Goal: Navigation & Orientation: Understand site structure

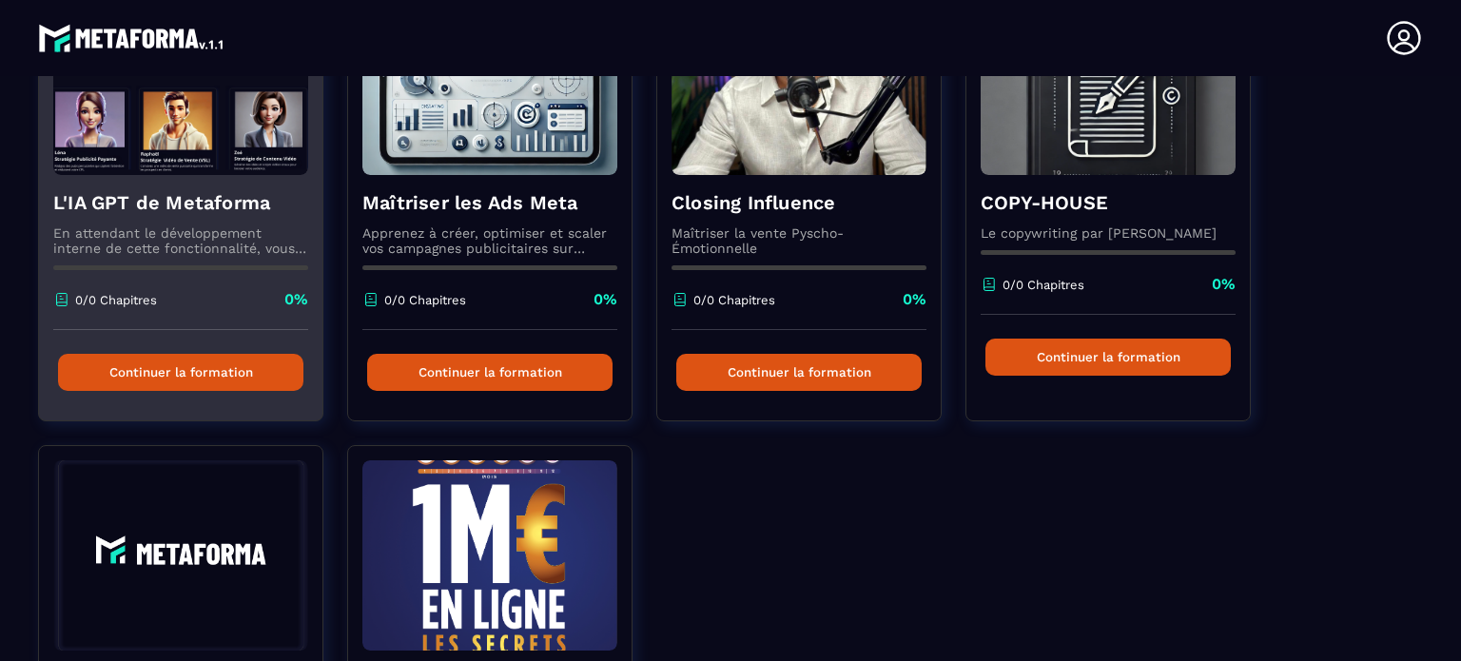
scroll to position [261, 0]
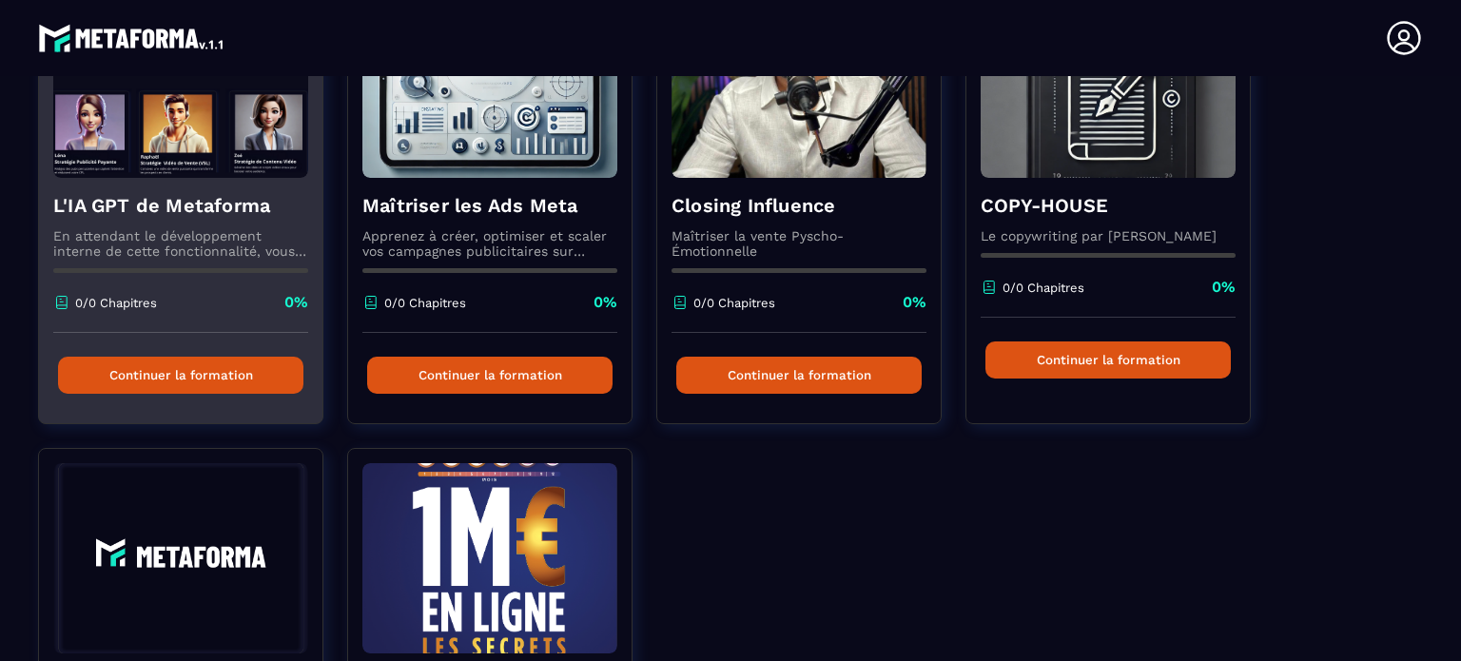
click at [206, 378] on button "Continuer la formation" at bounding box center [180, 375] width 245 height 37
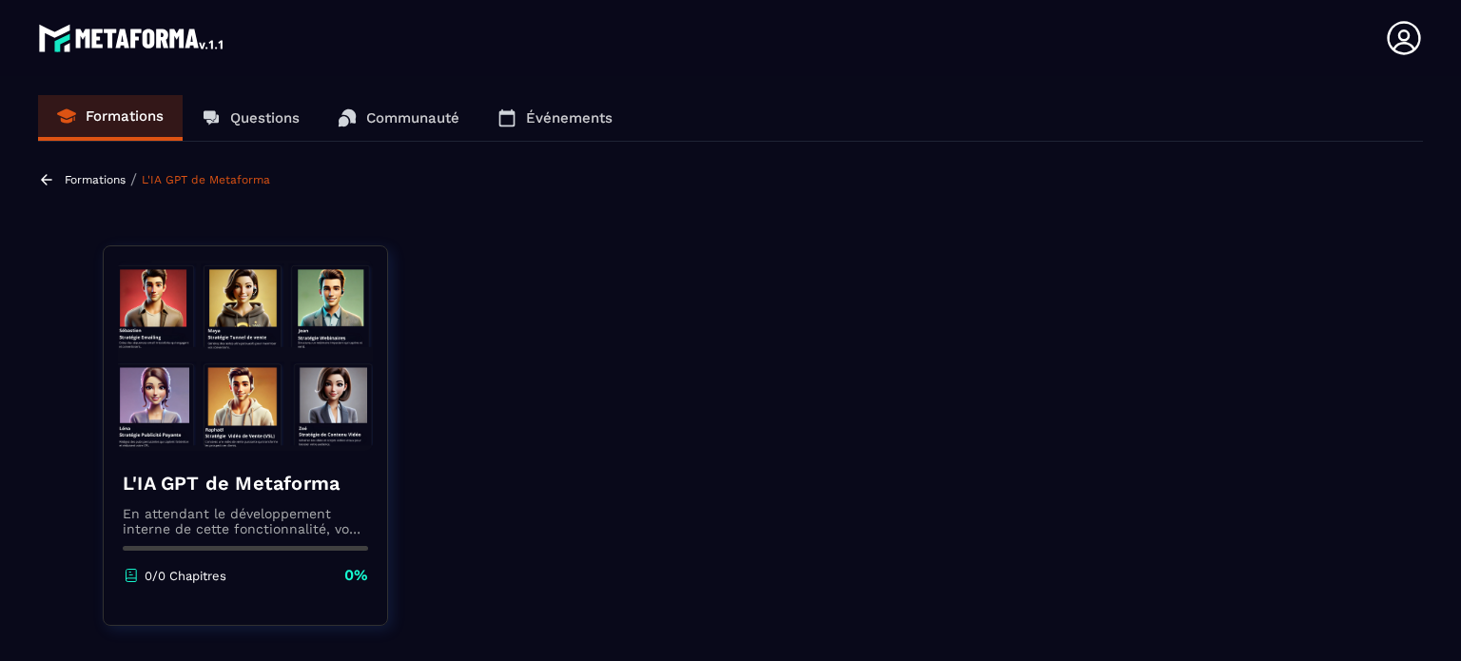
click at [47, 174] on icon at bounding box center [46, 179] width 17 height 17
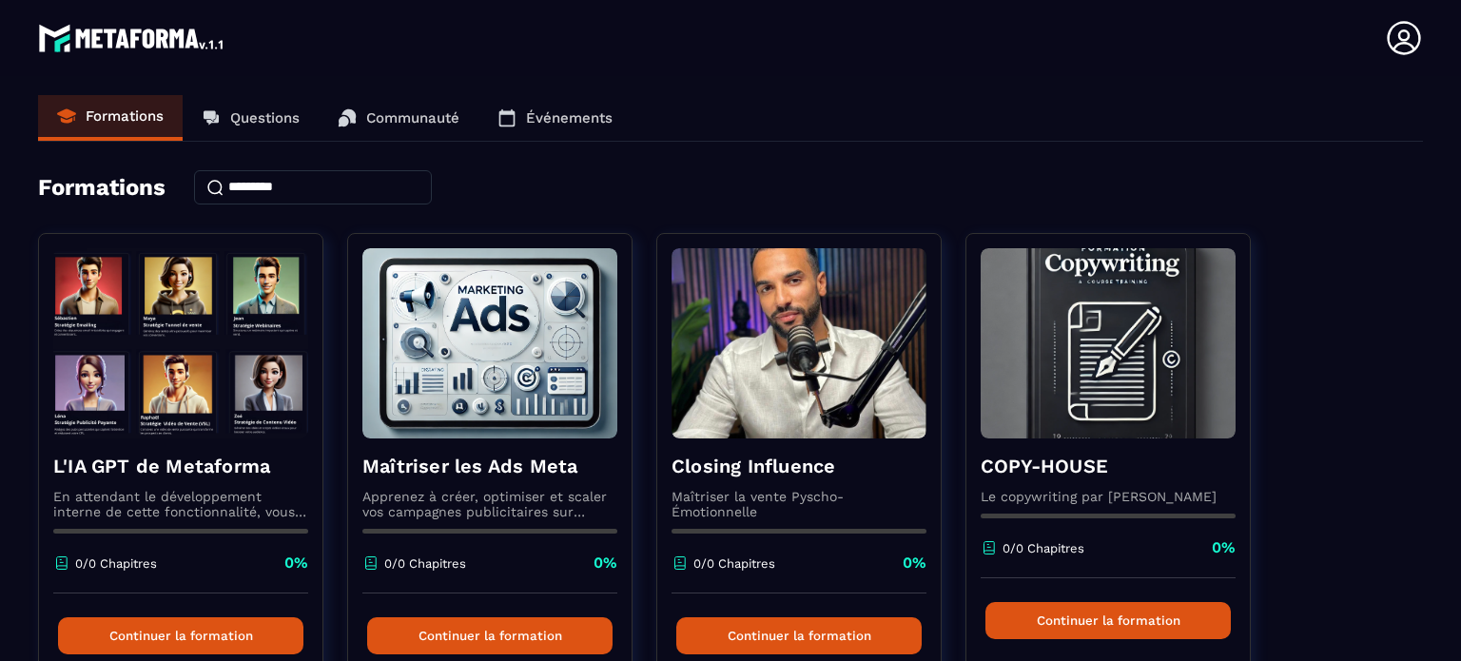
click at [264, 127] on link "Questions" at bounding box center [251, 118] width 136 height 46
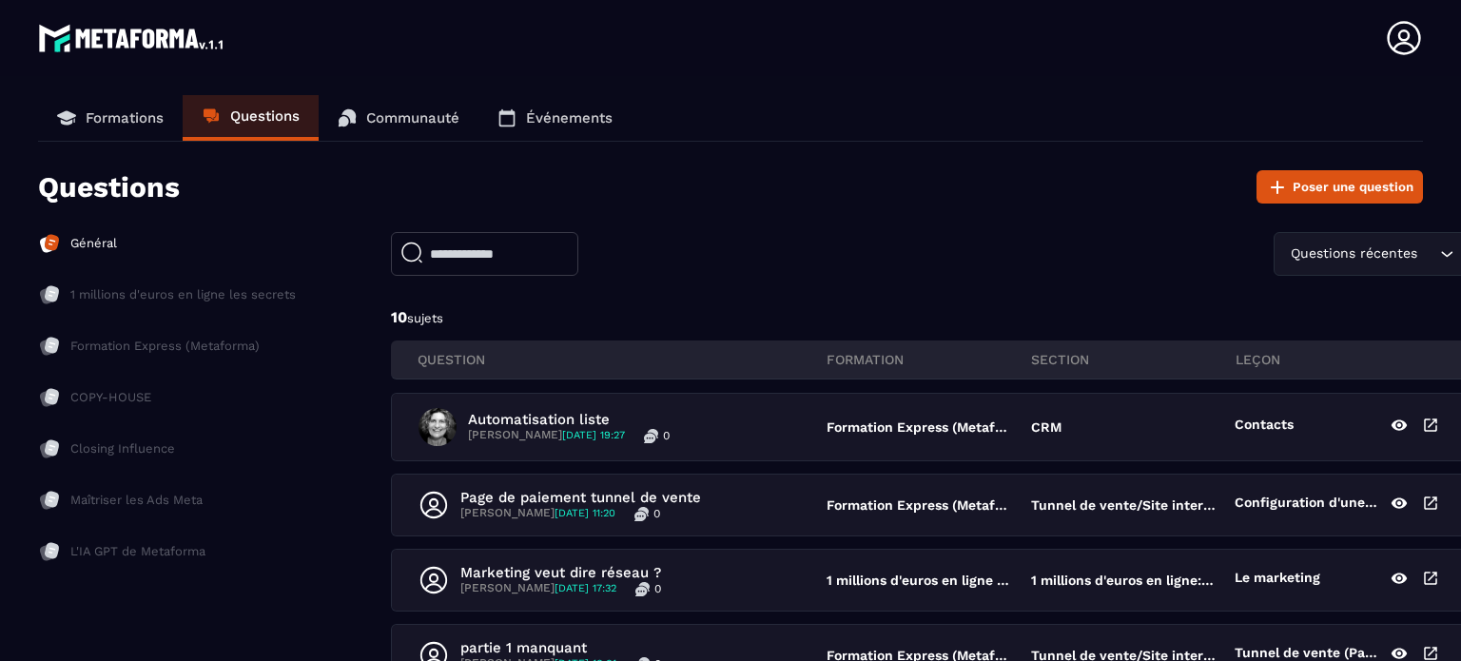
click at [388, 126] on p "Communauté" at bounding box center [412, 117] width 93 height 17
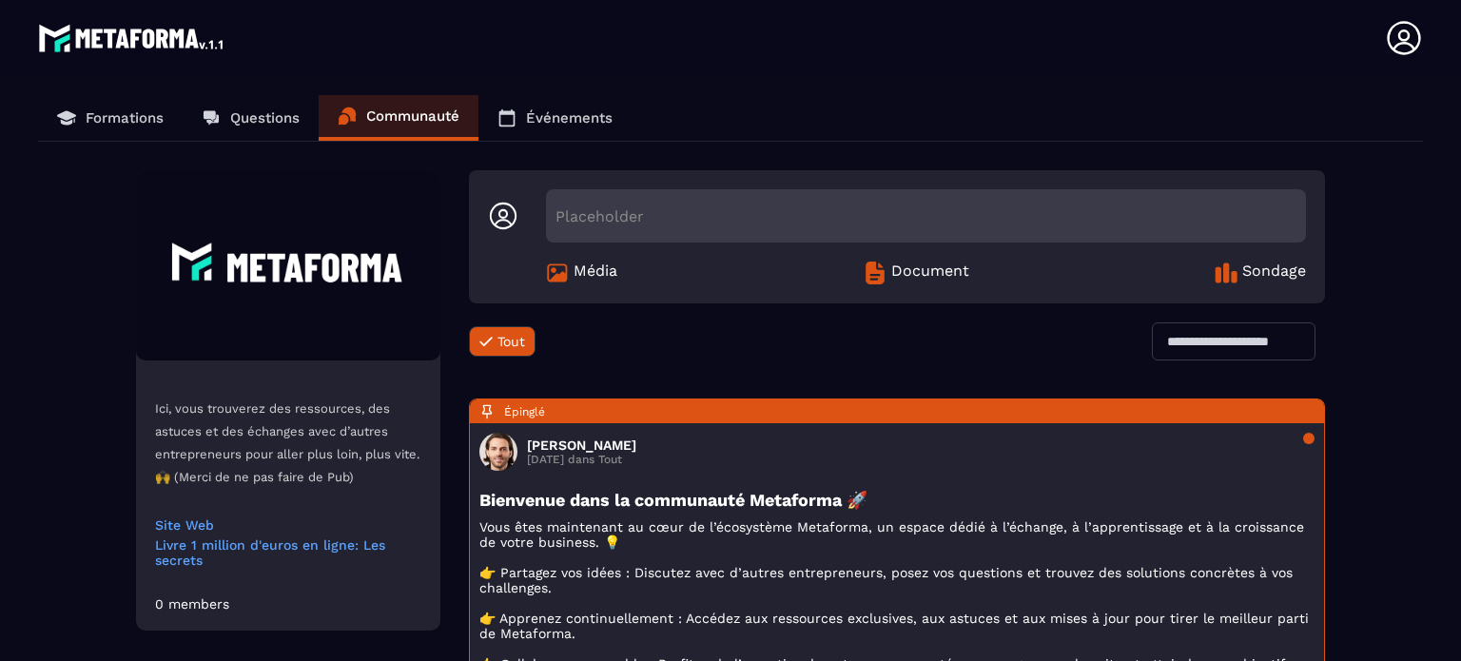
click at [533, 118] on p "Événements" at bounding box center [569, 117] width 87 height 17
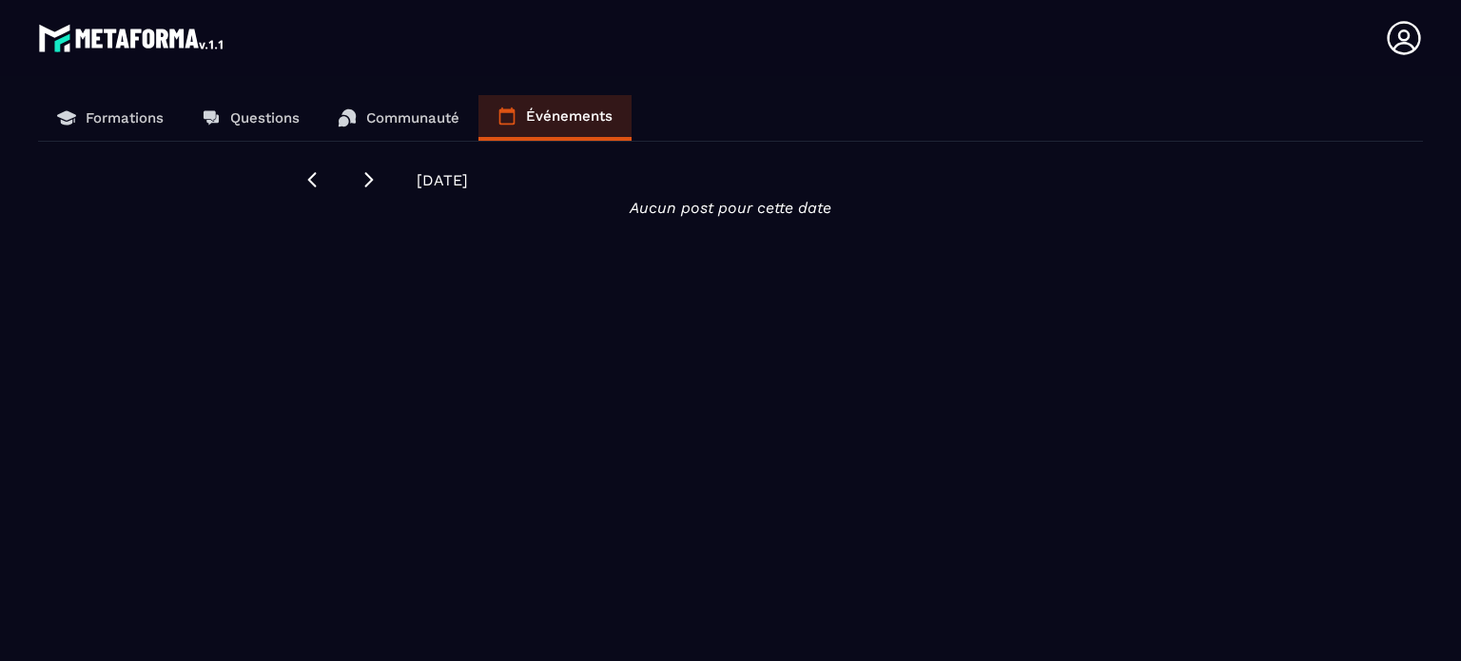
click at [125, 116] on p "Formations" at bounding box center [125, 117] width 78 height 17
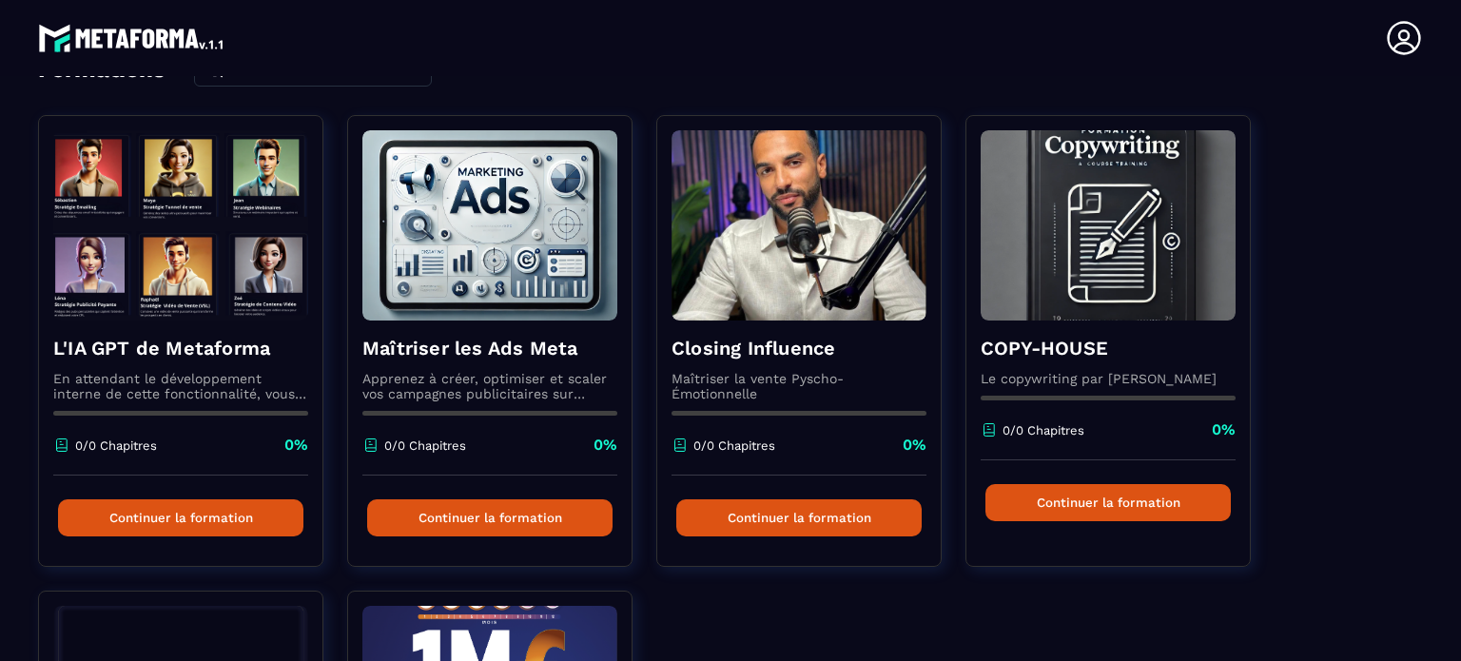
scroll to position [120, 0]
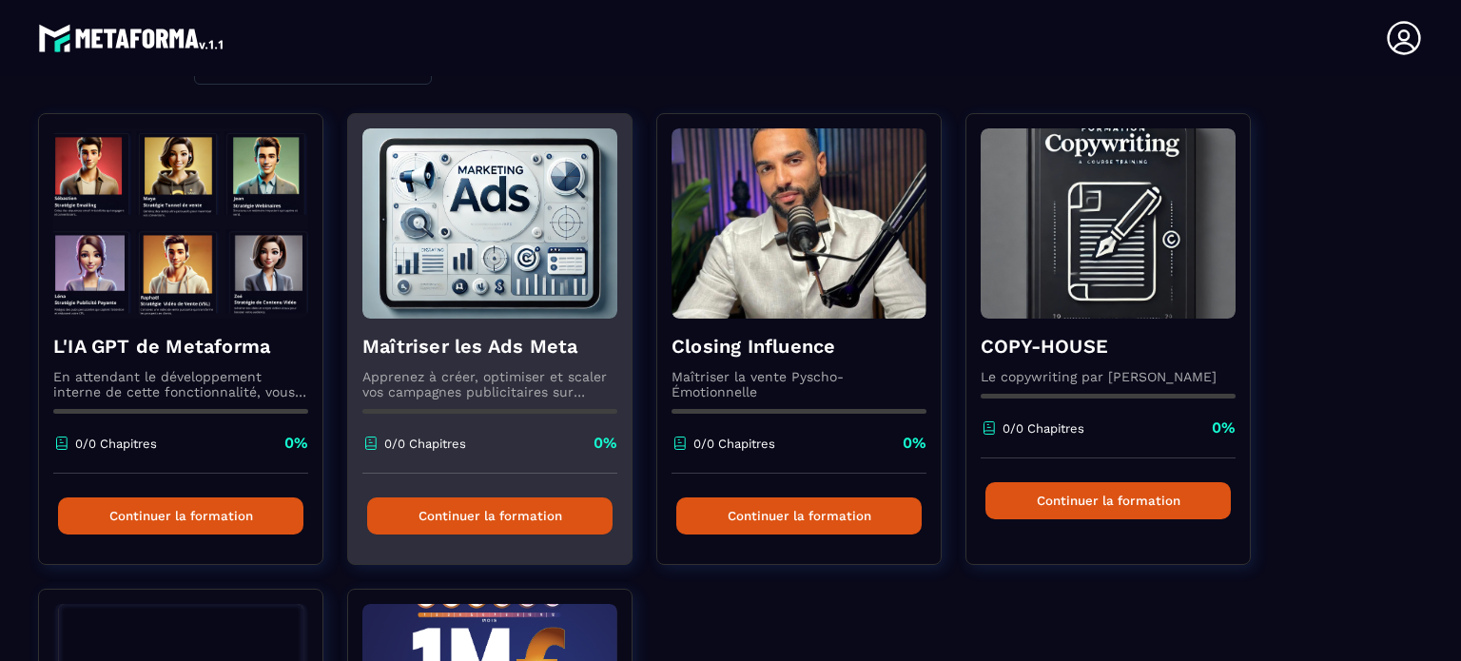
click at [460, 513] on button "Continuer la formation" at bounding box center [489, 516] width 245 height 37
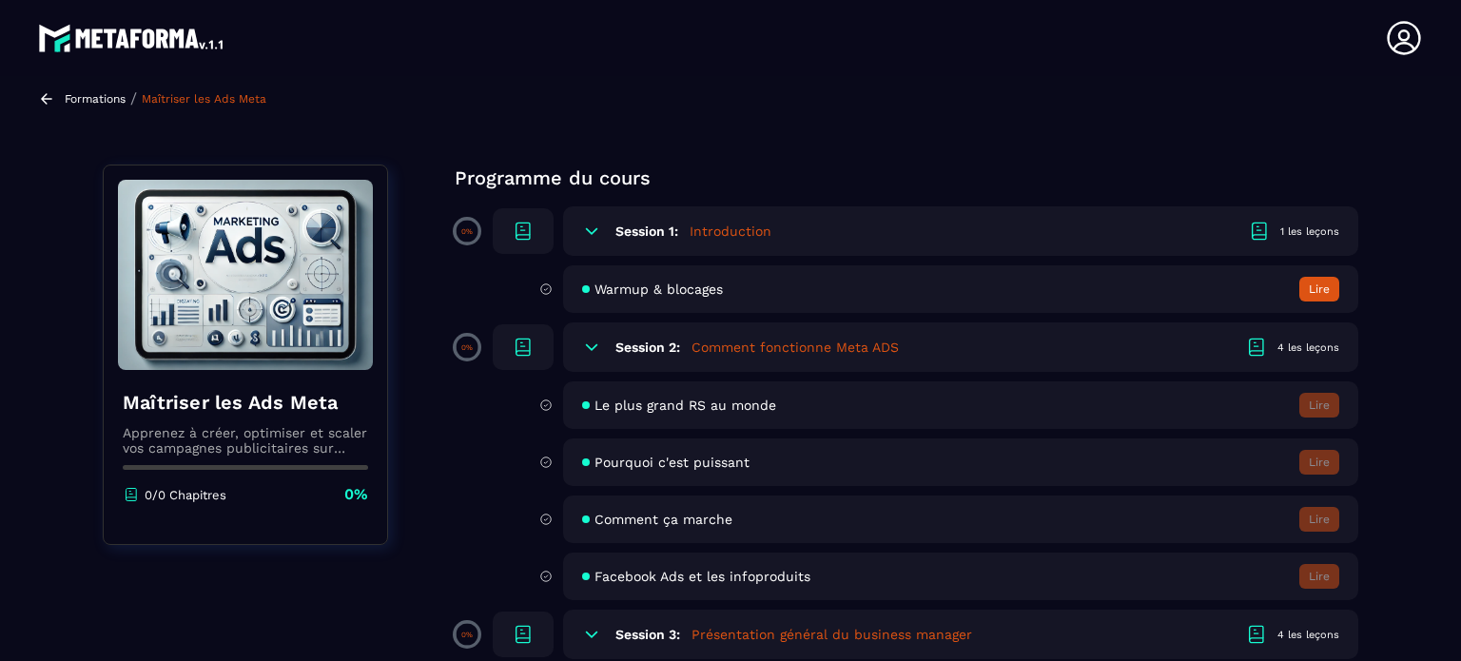
scroll to position [80, 0]
click at [42, 101] on icon at bounding box center [46, 99] width 17 height 17
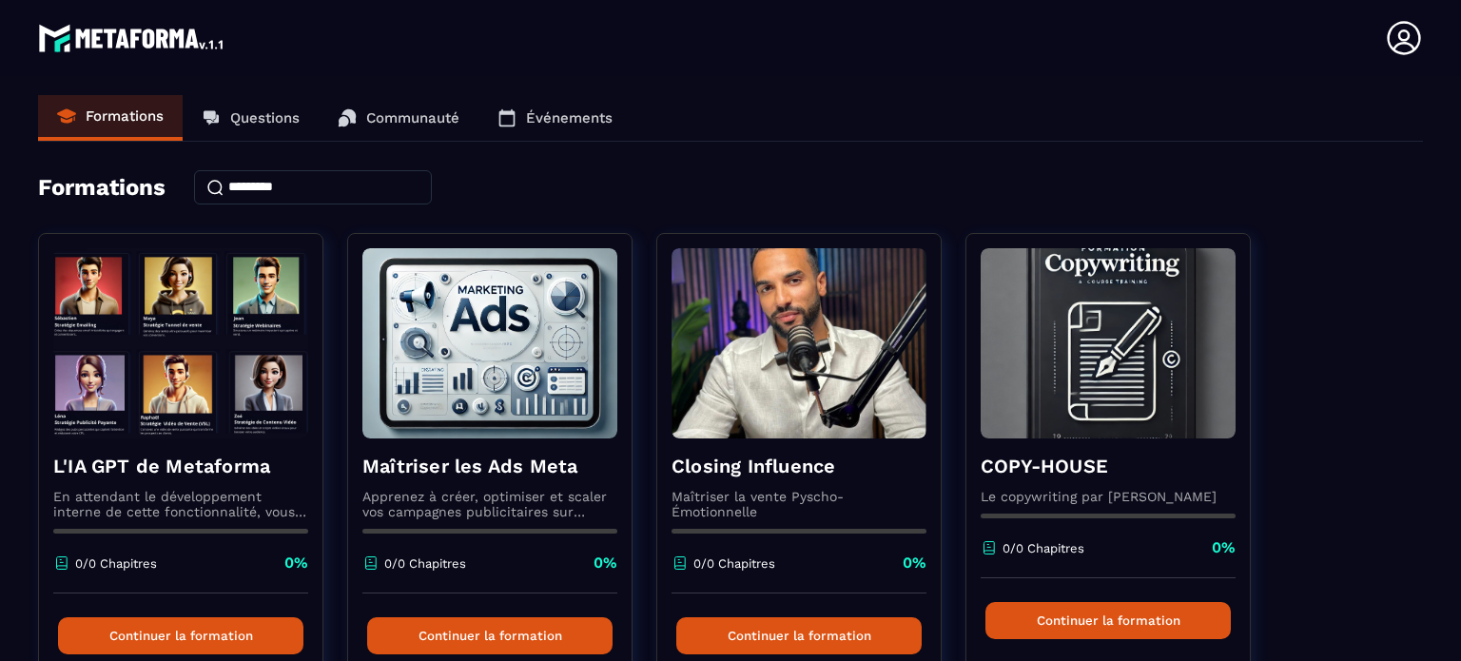
click at [284, 125] on p "Questions" at bounding box center [264, 117] width 69 height 17
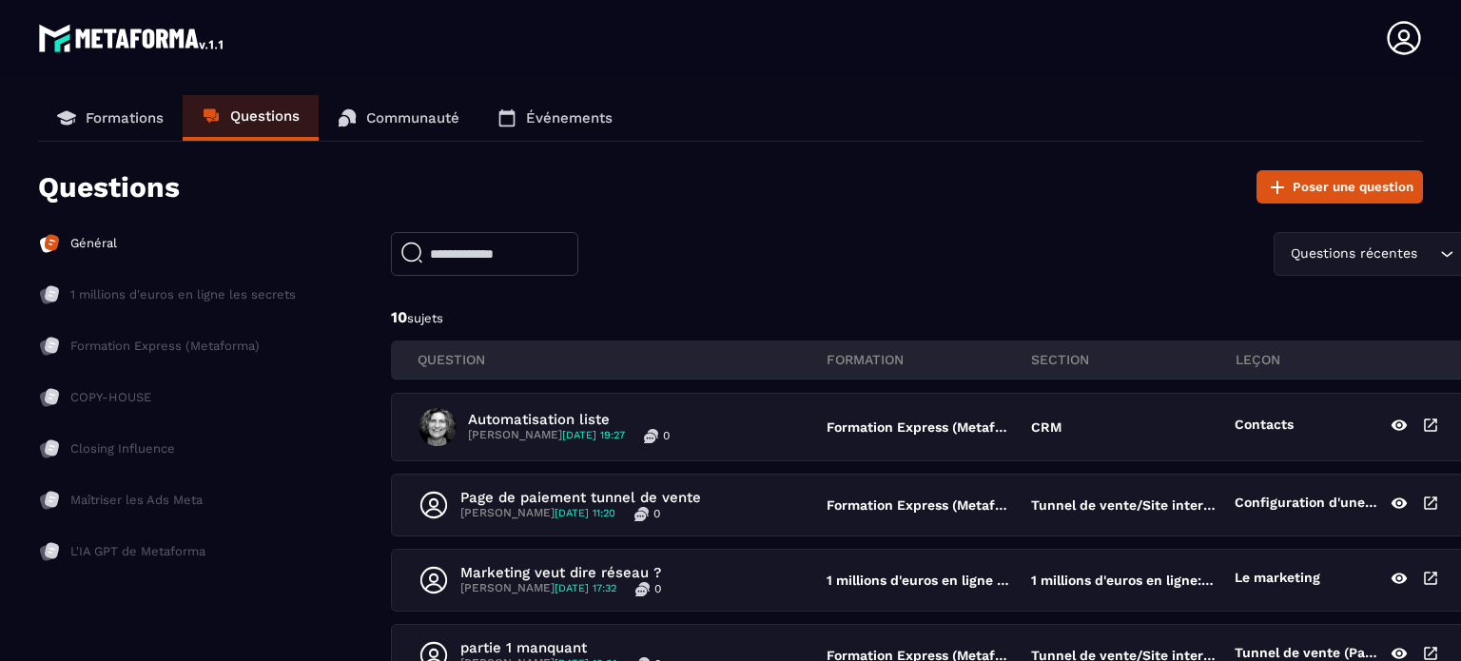
click at [377, 113] on p "Communauté" at bounding box center [412, 117] width 93 height 17
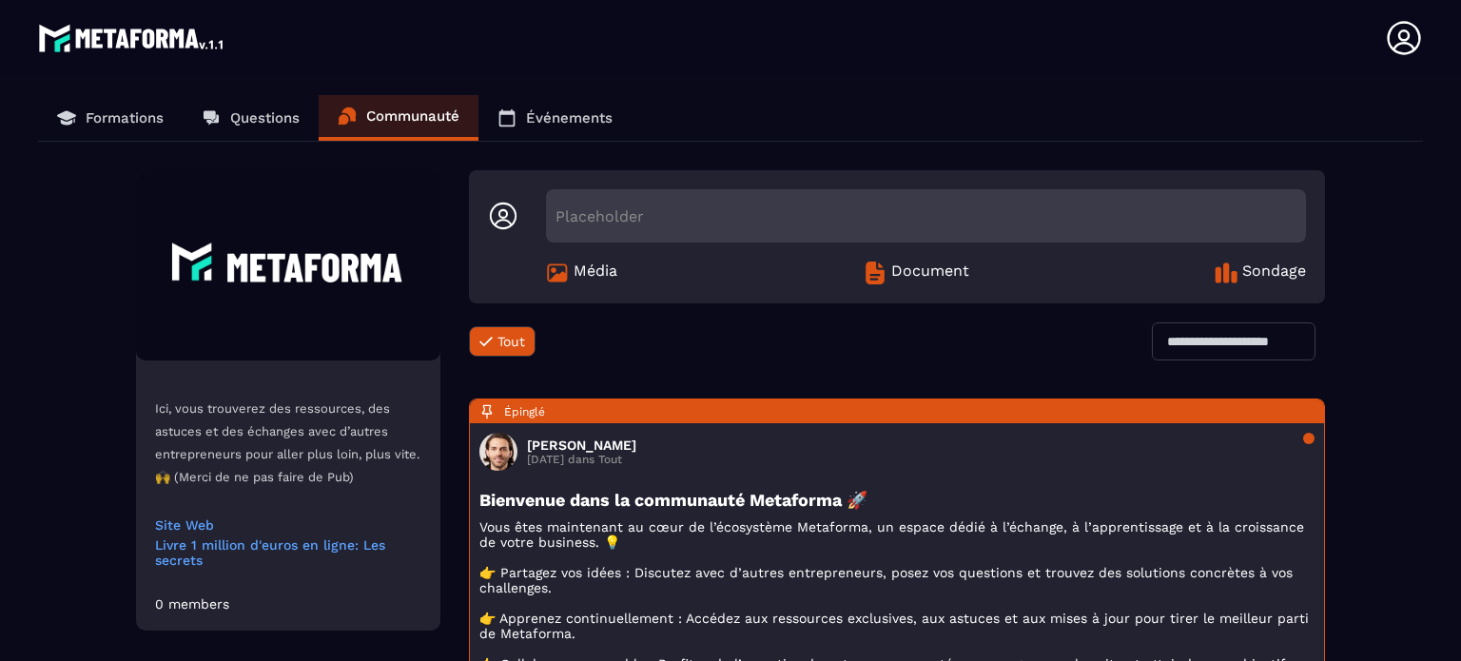
click at [556, 114] on p "Événements" at bounding box center [569, 117] width 87 height 17
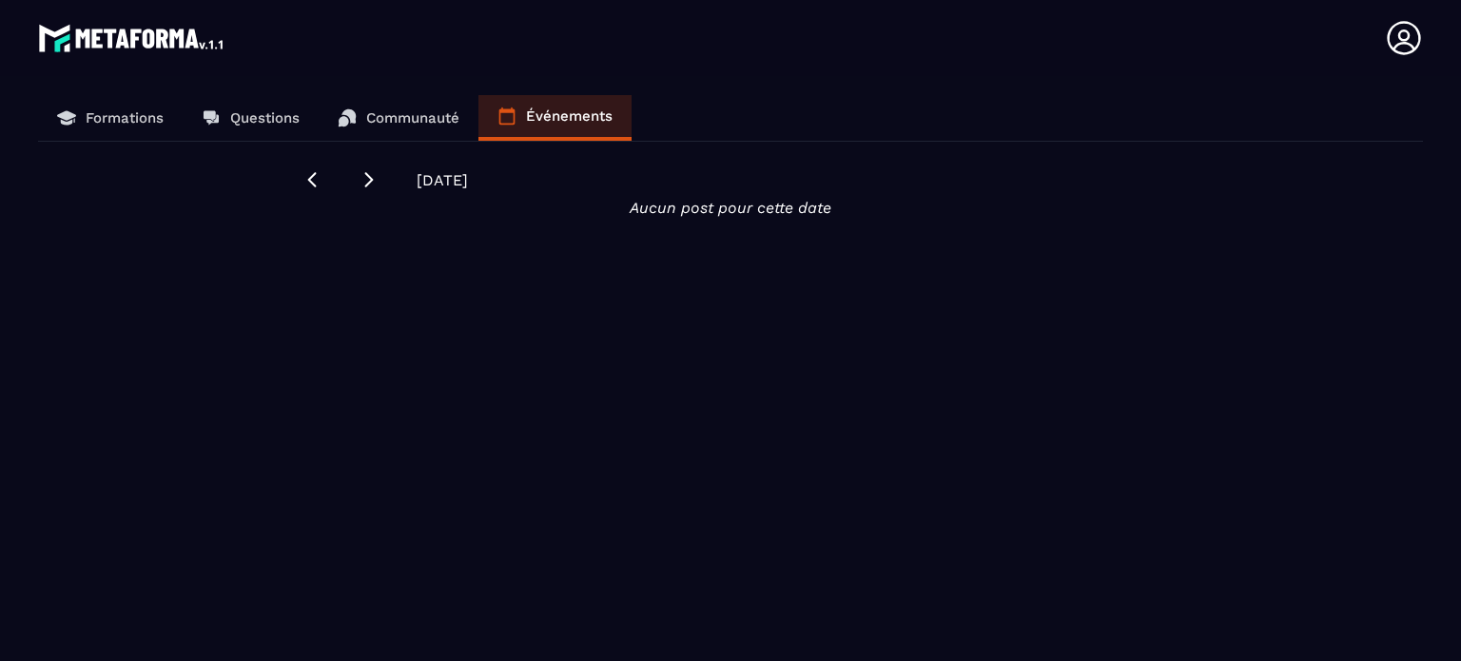
click at [119, 124] on p "Formations" at bounding box center [125, 117] width 78 height 17
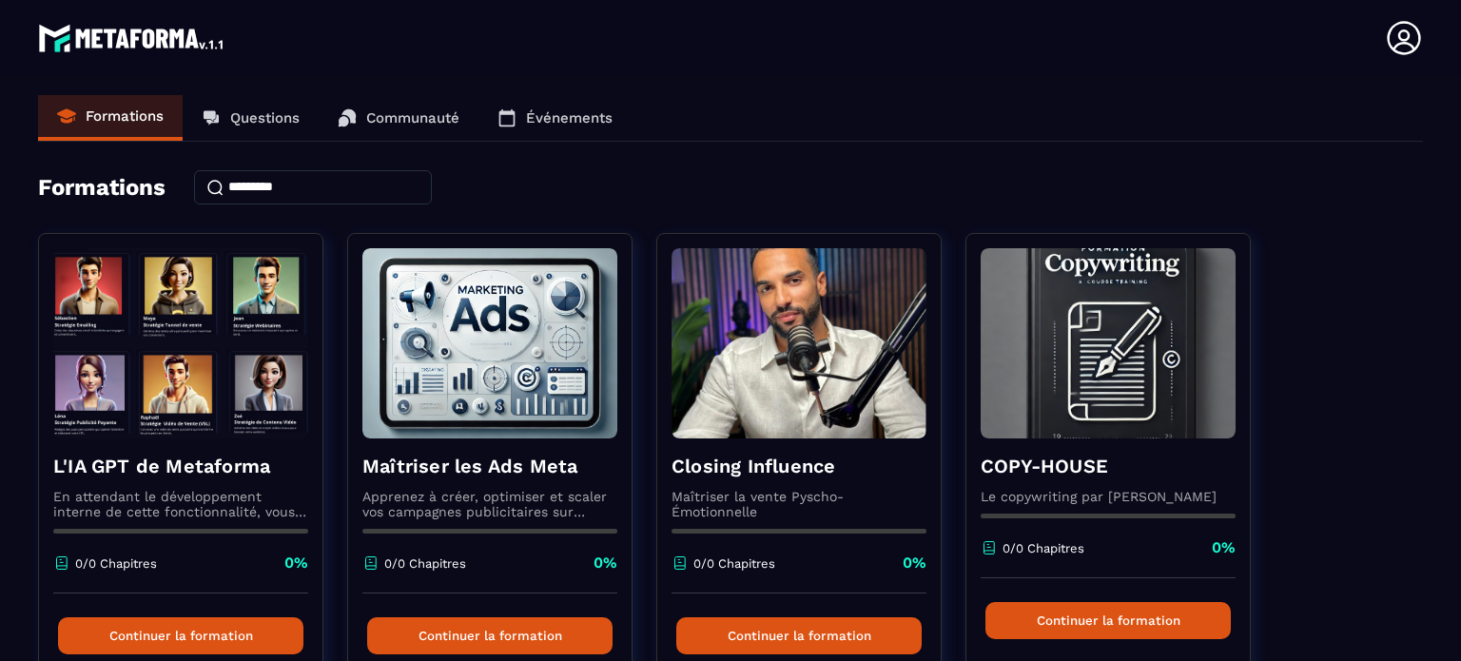
click at [71, 38] on img at bounding box center [132, 38] width 188 height 38
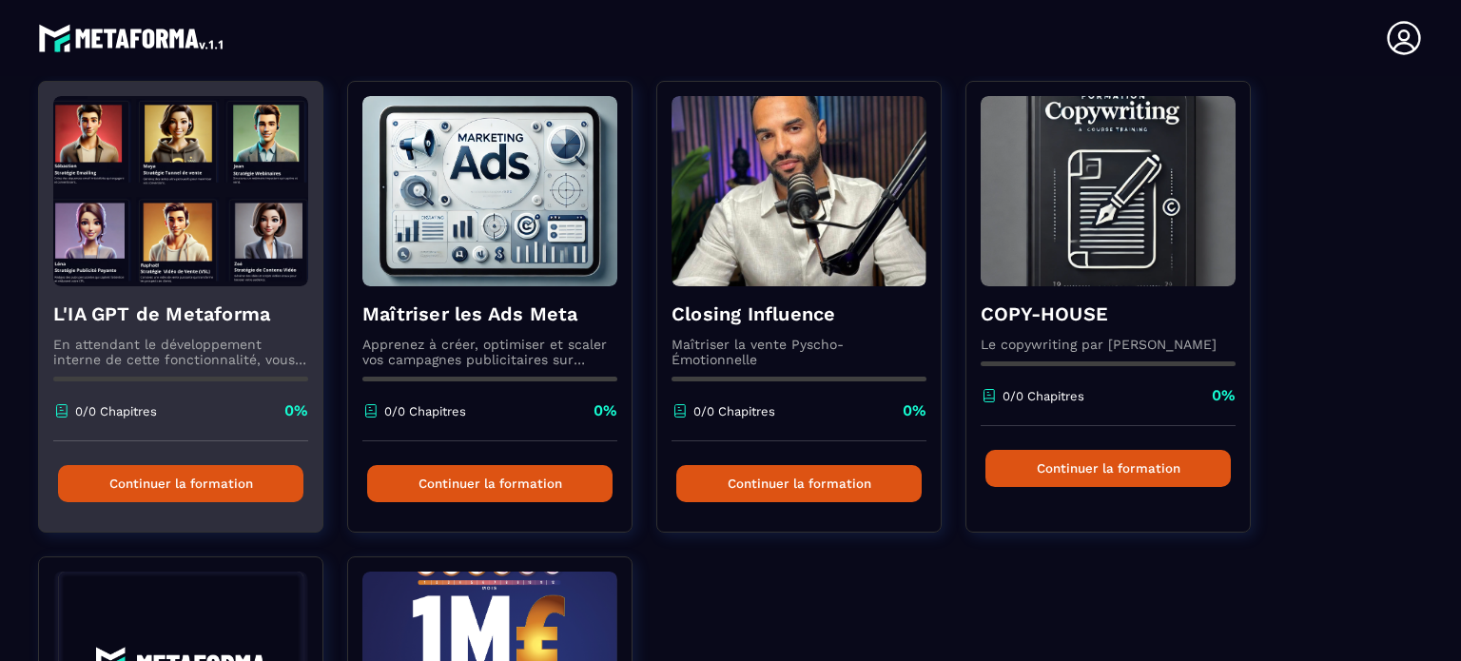
scroll to position [151, 0]
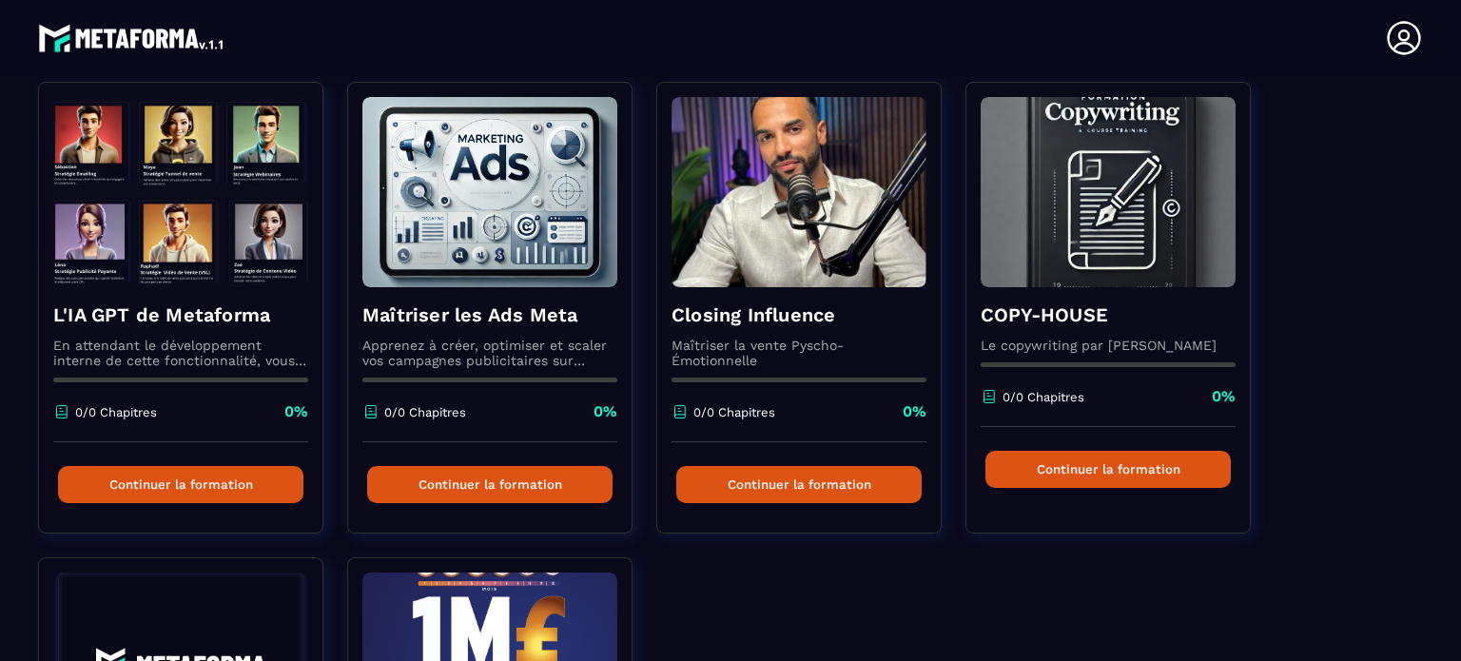
click at [74, 46] on img at bounding box center [132, 38] width 188 height 38
click at [1416, 44] on icon at bounding box center [1404, 38] width 38 height 38
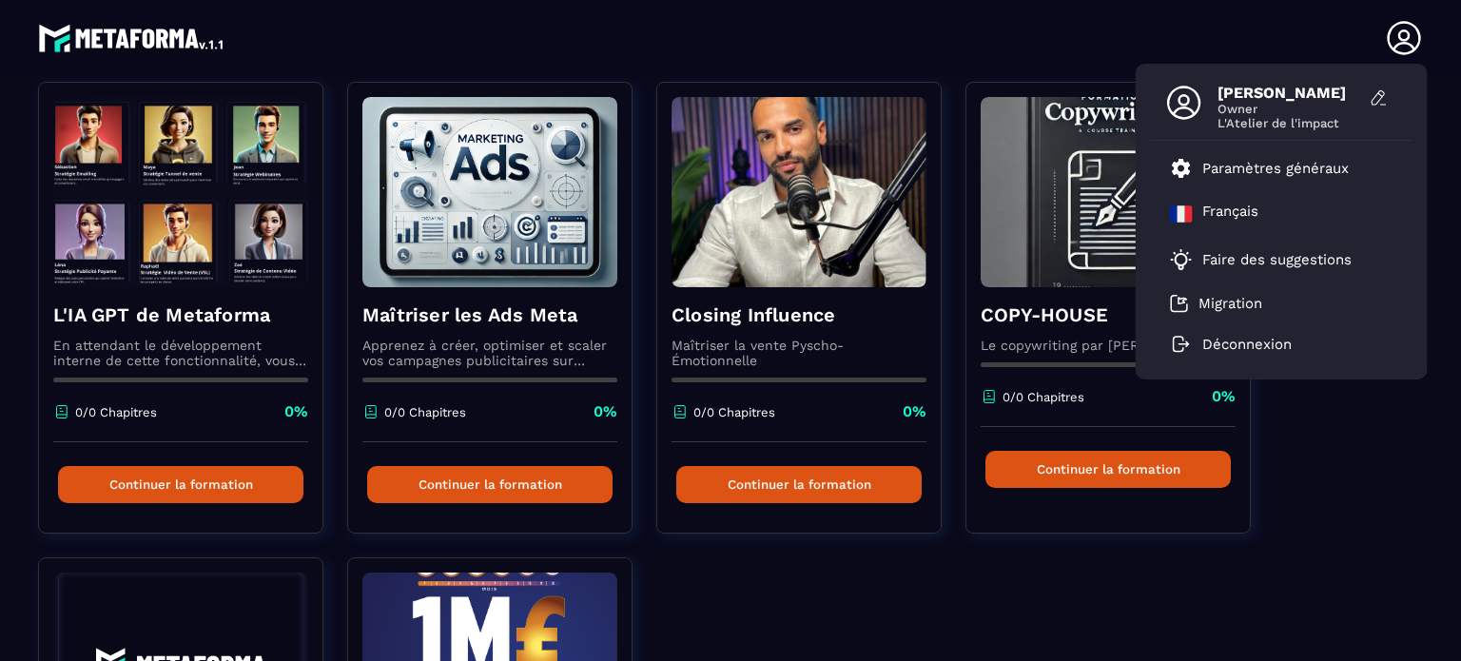
click at [1244, 90] on span "[PERSON_NAME]" at bounding box center [1289, 93] width 143 height 18
click at [1184, 108] on icon at bounding box center [1183, 102] width 33 height 33
click at [1185, 92] on icon at bounding box center [1184, 103] width 38 height 38
click at [1396, 41] on icon at bounding box center [1404, 38] width 38 height 38
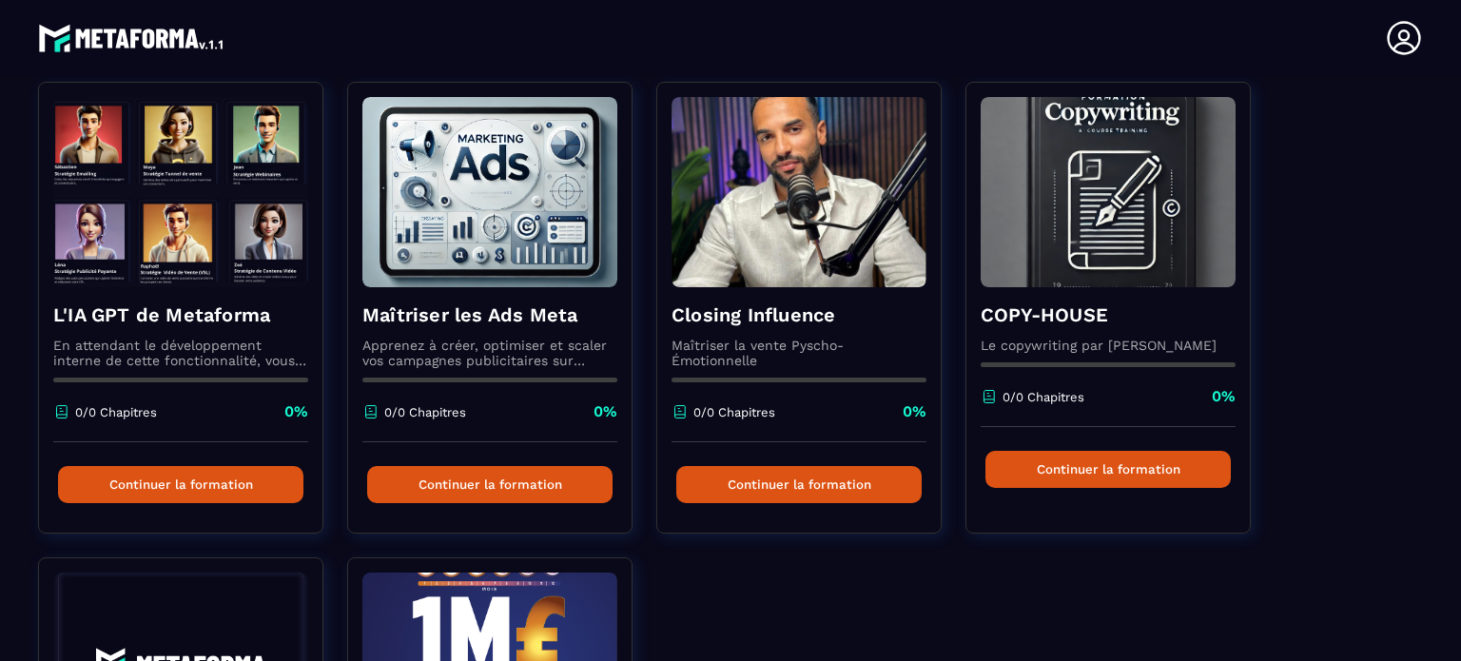
click at [1396, 41] on icon at bounding box center [1404, 38] width 38 height 38
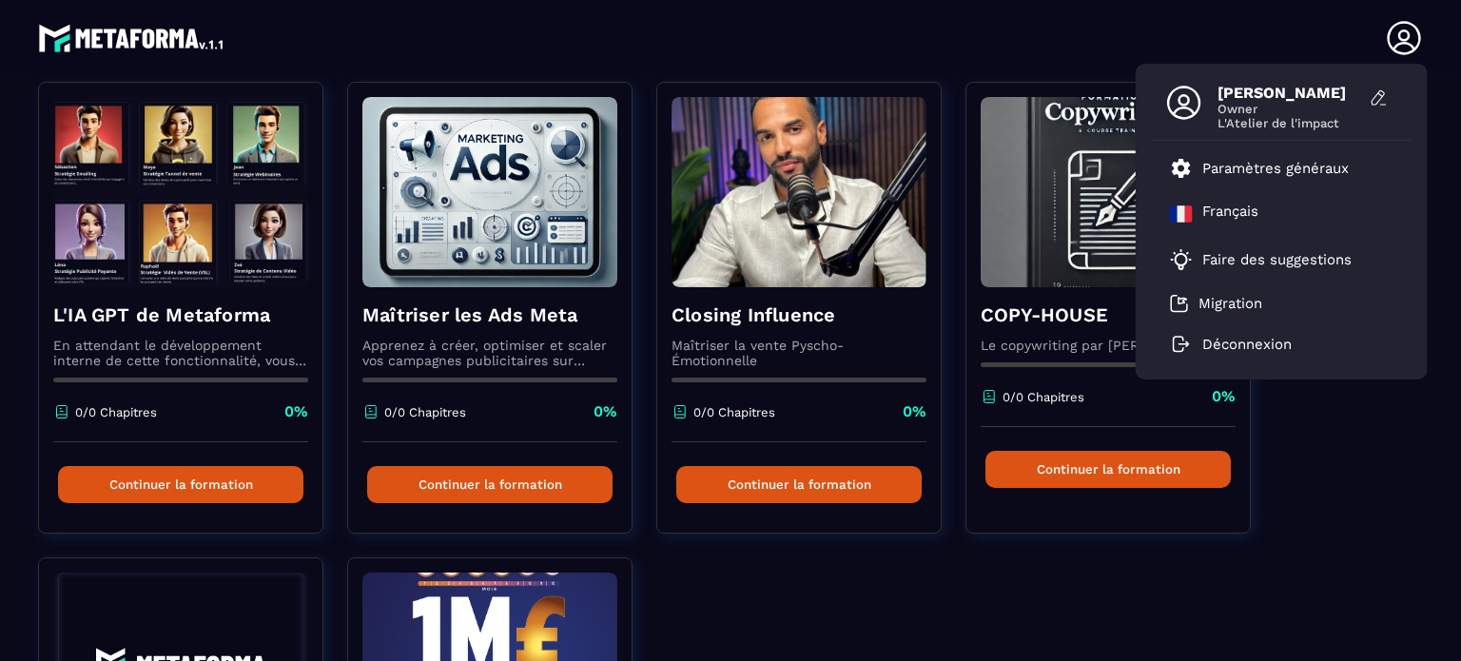
click at [175, 42] on img at bounding box center [132, 38] width 188 height 38
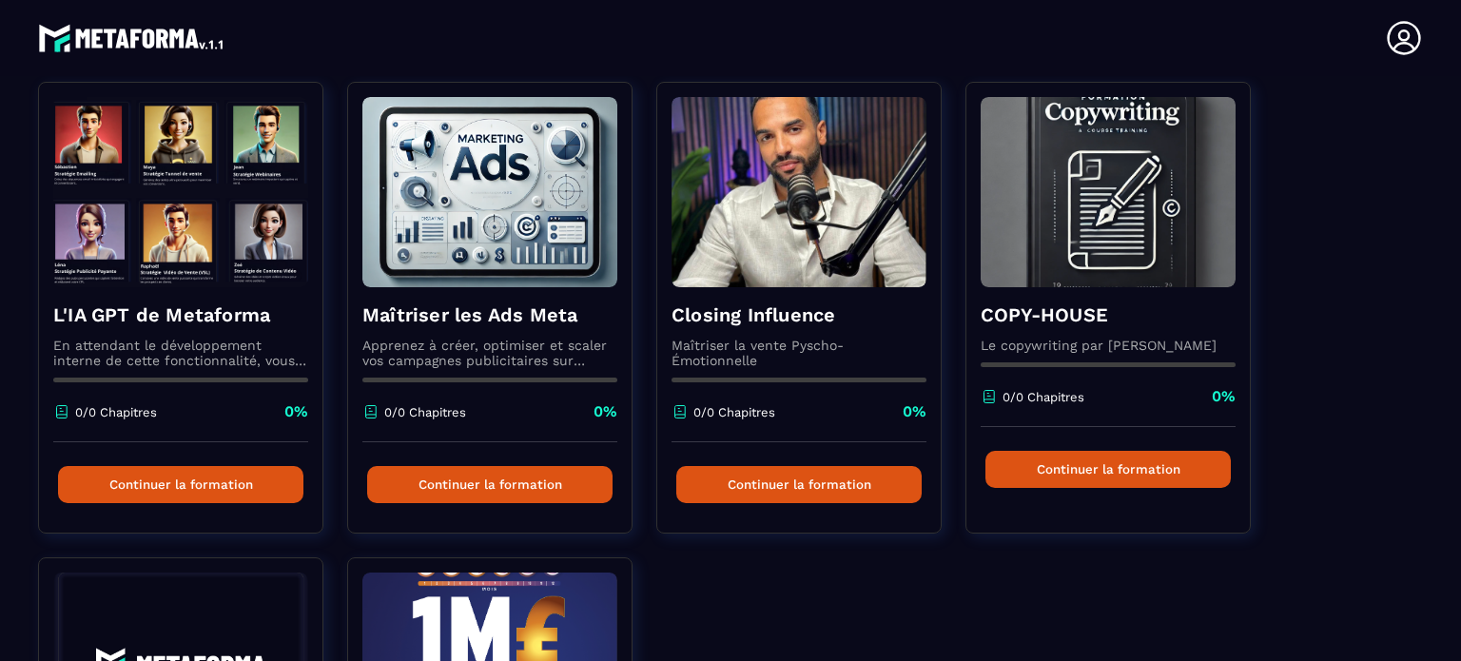
click at [1389, 47] on icon at bounding box center [1404, 38] width 38 height 38
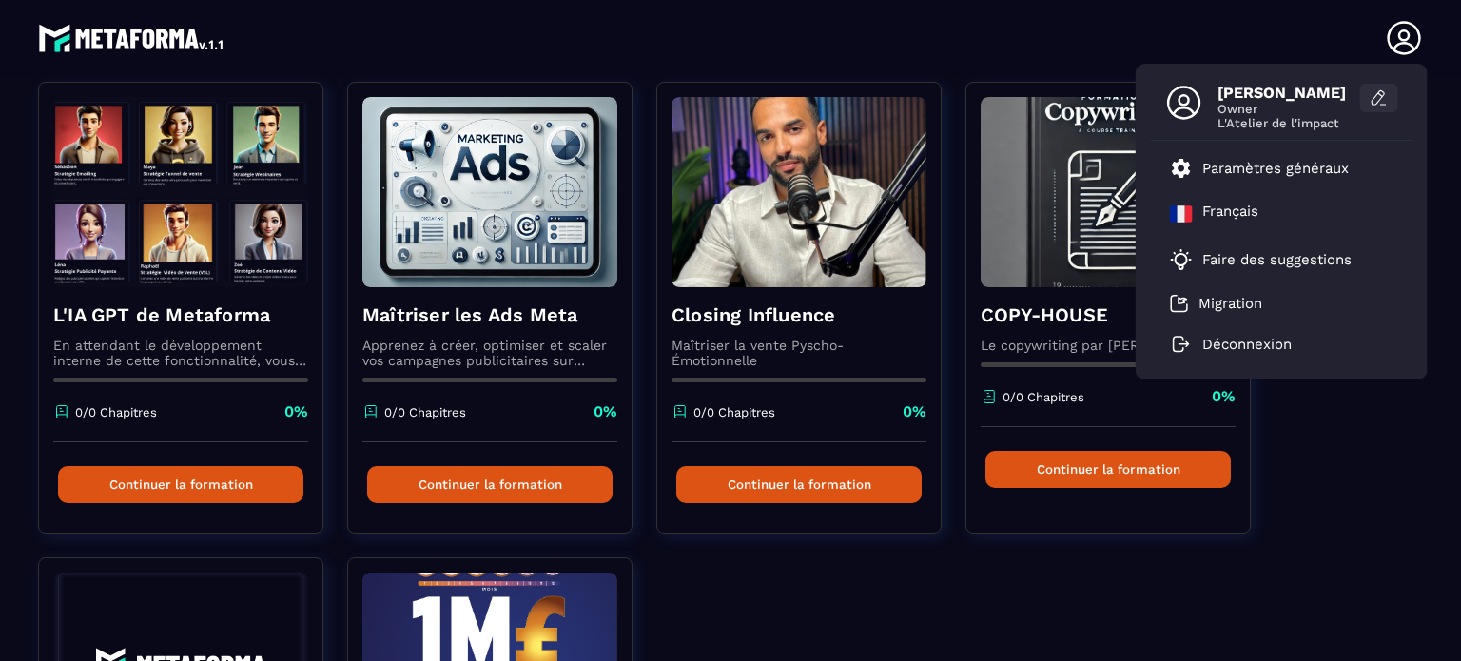
click at [1378, 88] on icon at bounding box center [1379, 97] width 19 height 19
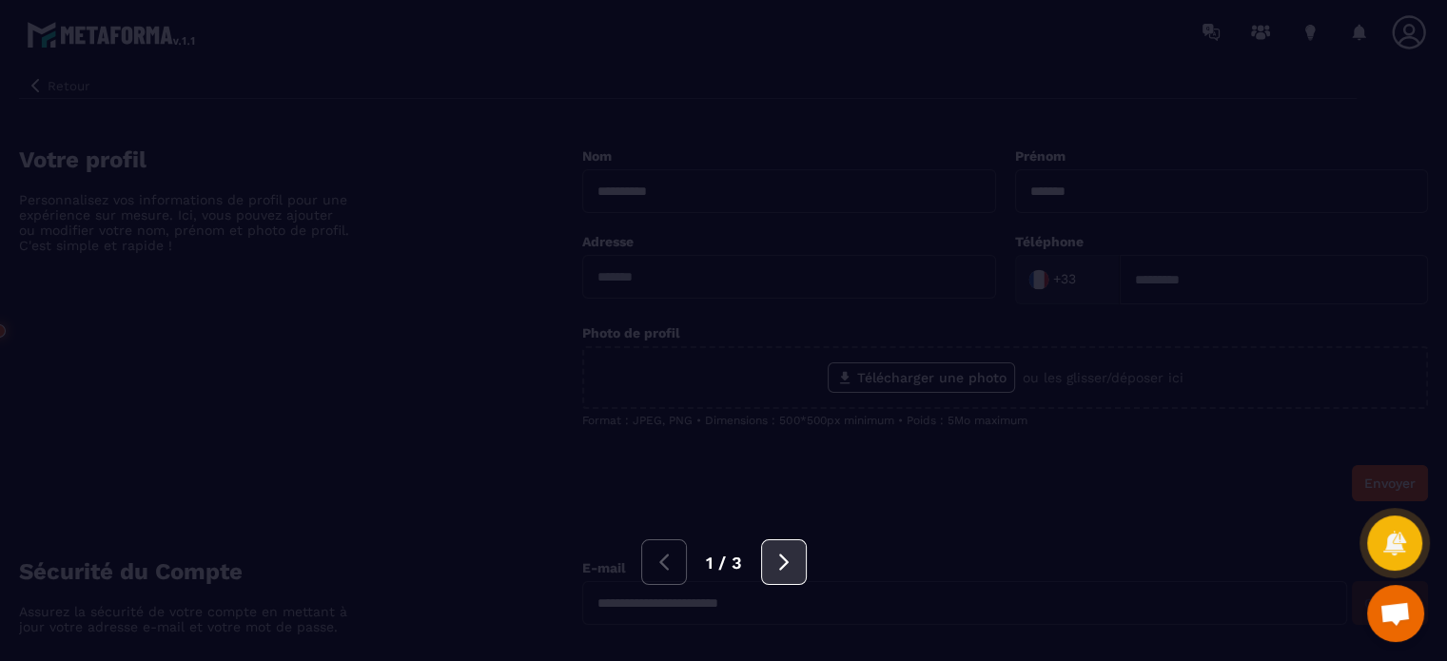
click at [774, 556] on icon at bounding box center [784, 562] width 21 height 21
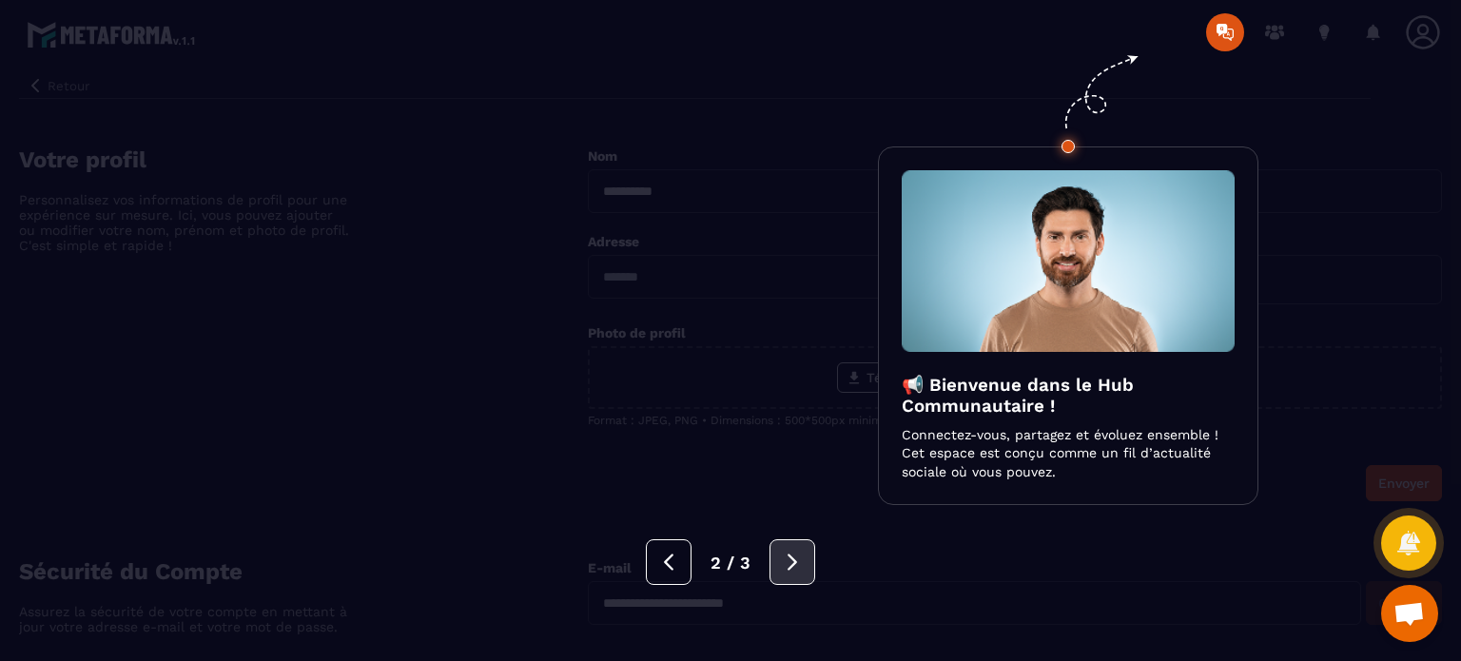
click at [773, 556] on button at bounding box center [793, 562] width 46 height 46
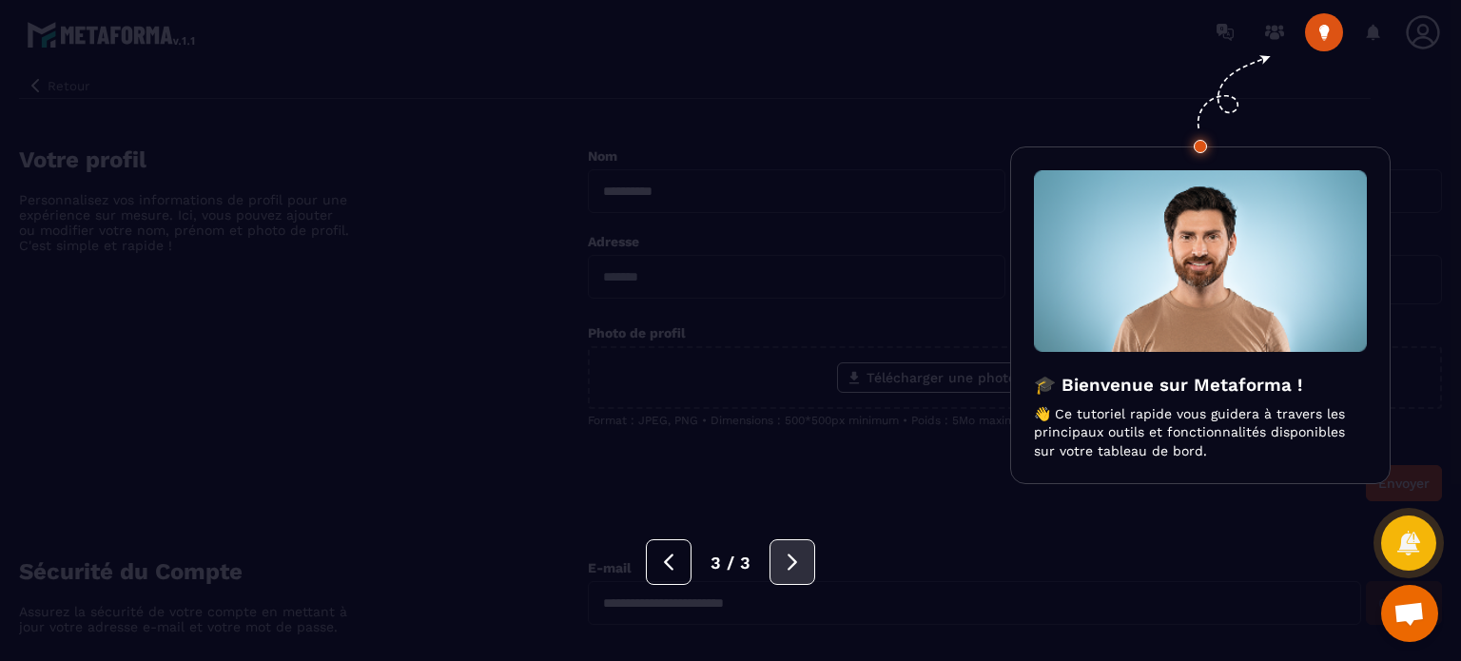
click at [773, 556] on button at bounding box center [793, 562] width 46 height 46
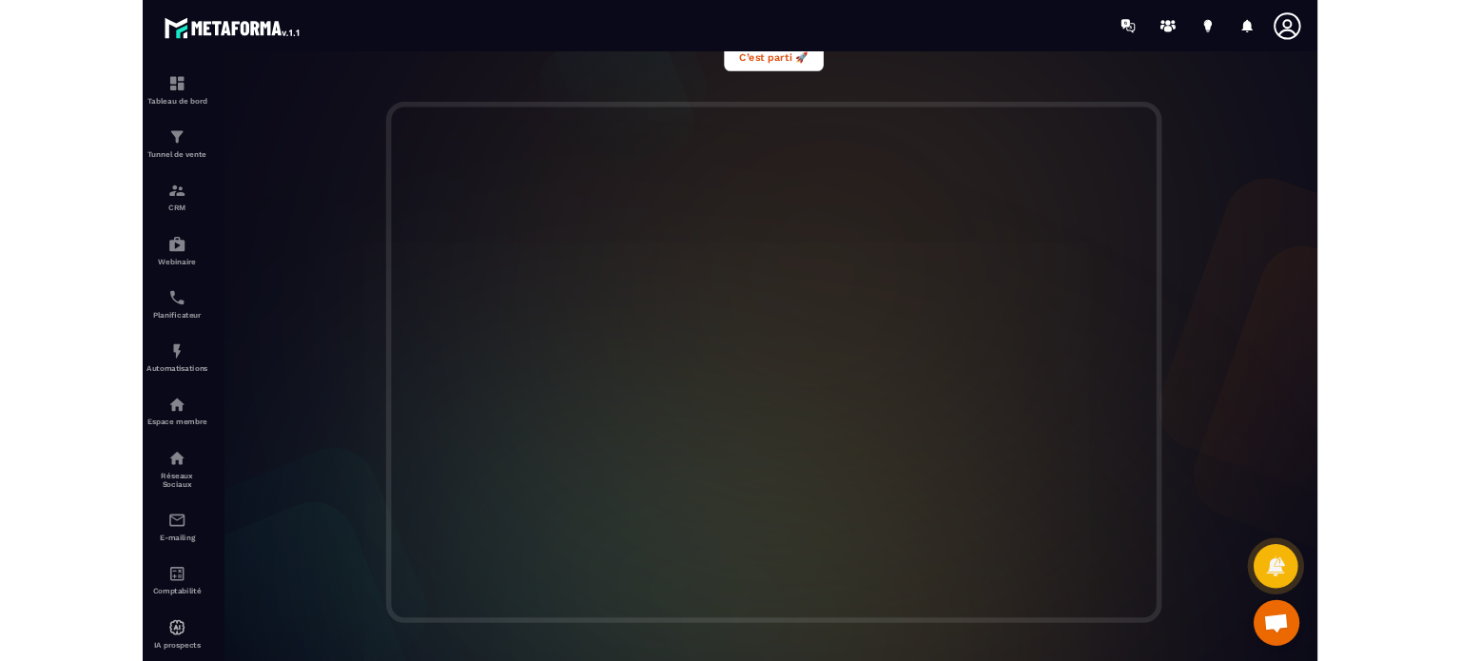
scroll to position [558, 0]
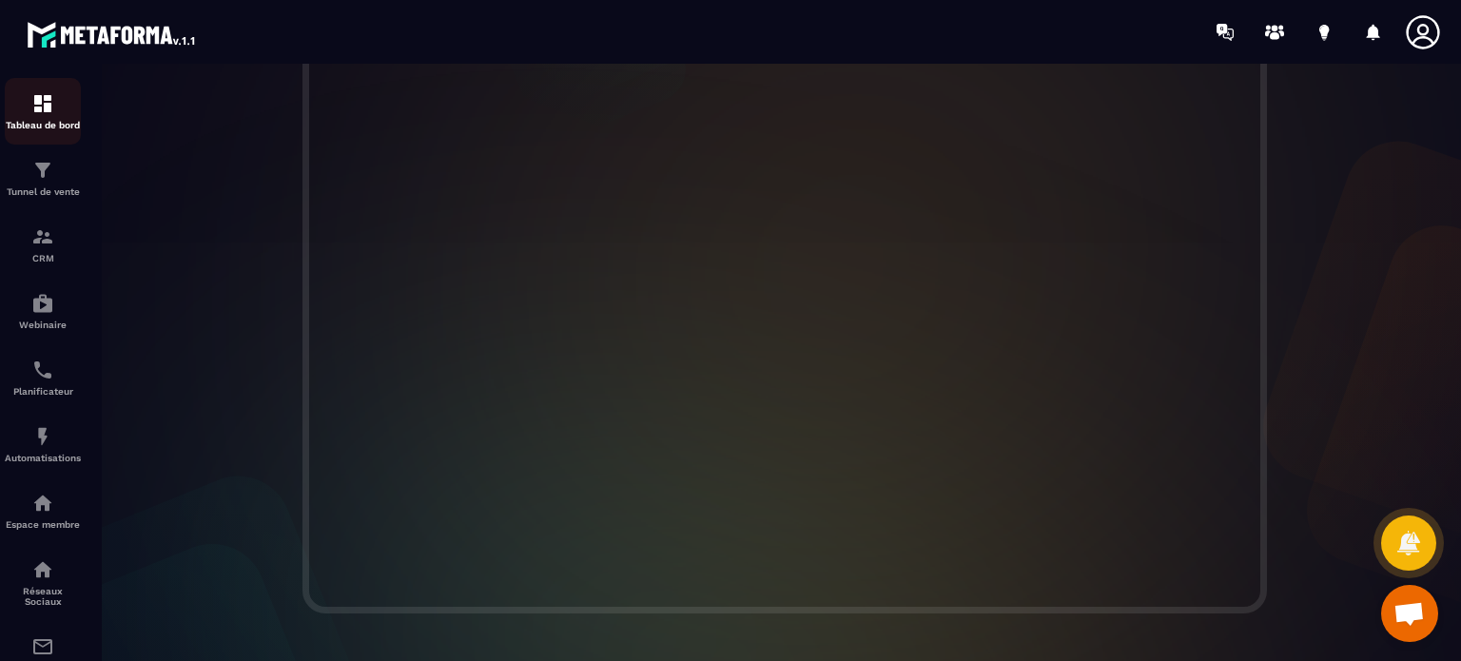
click at [27, 98] on div "Tableau de bord" at bounding box center [43, 111] width 76 height 38
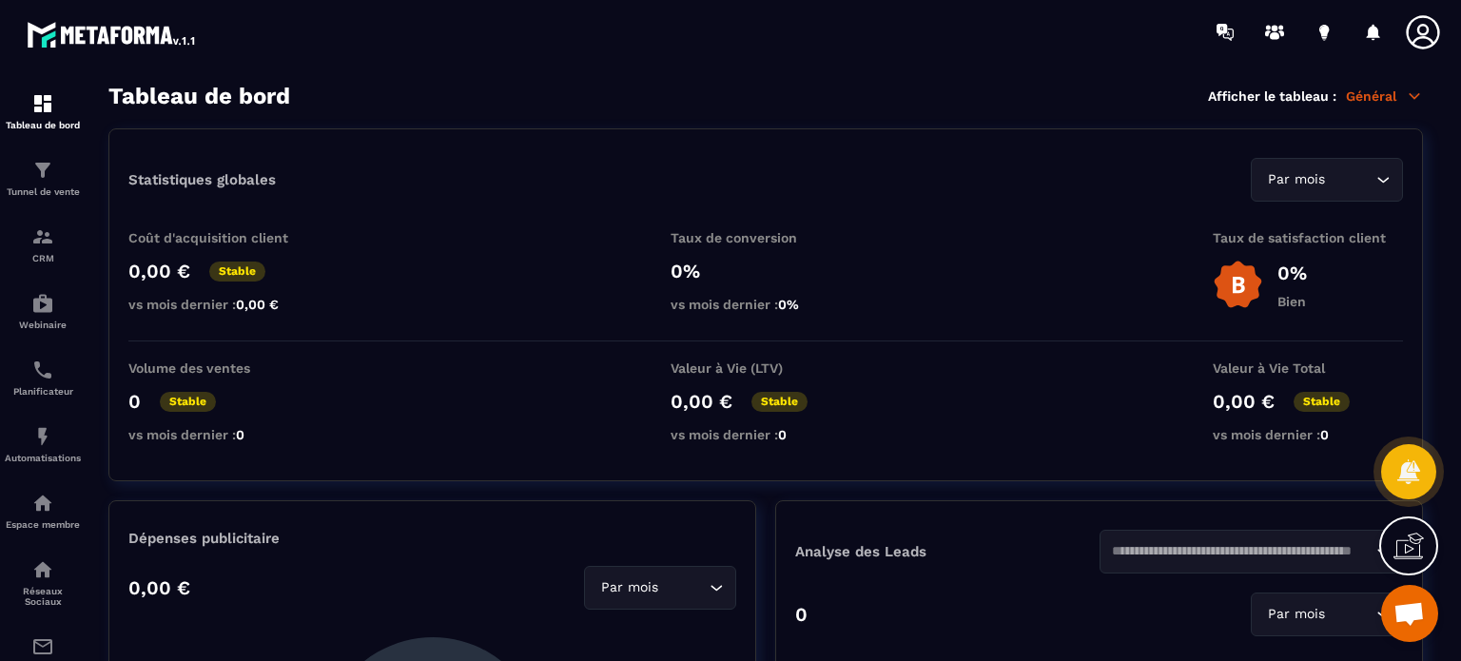
click at [1416, 96] on icon at bounding box center [1415, 95] width 10 height 5
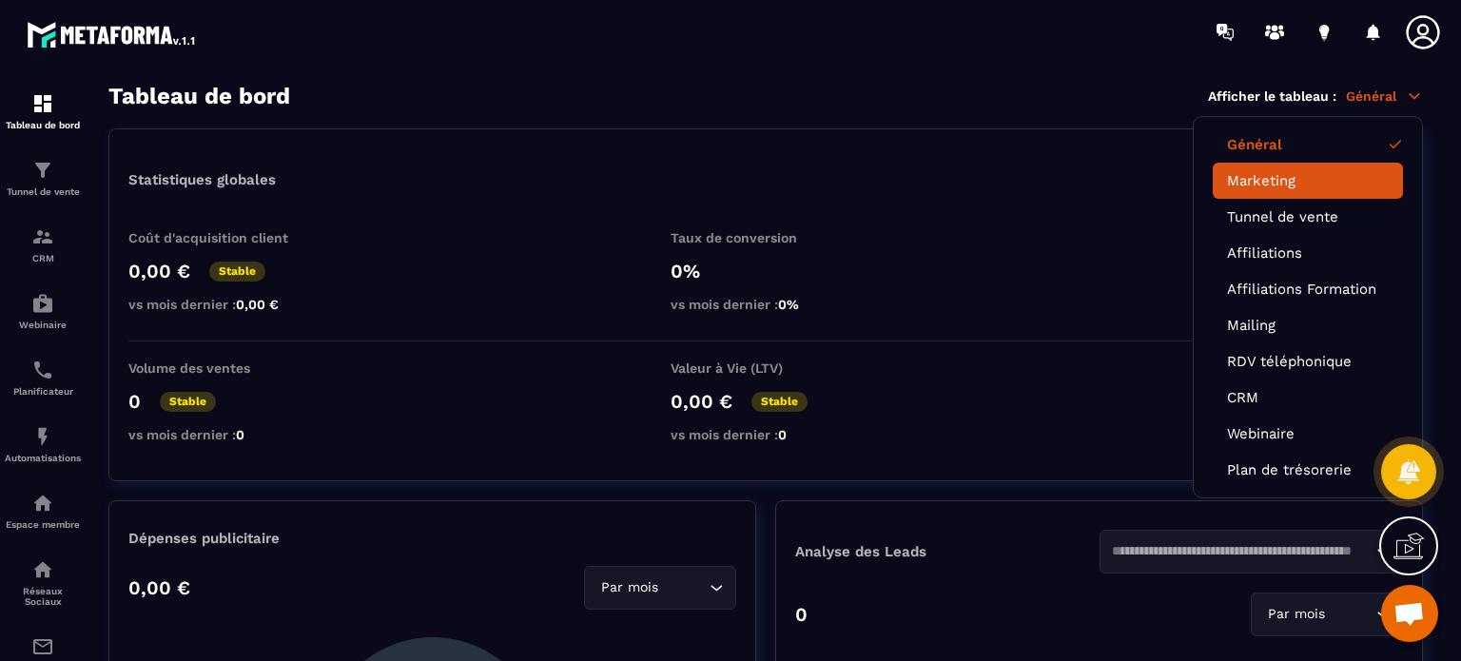
click at [1269, 180] on link "Marketing" at bounding box center [1308, 180] width 162 height 17
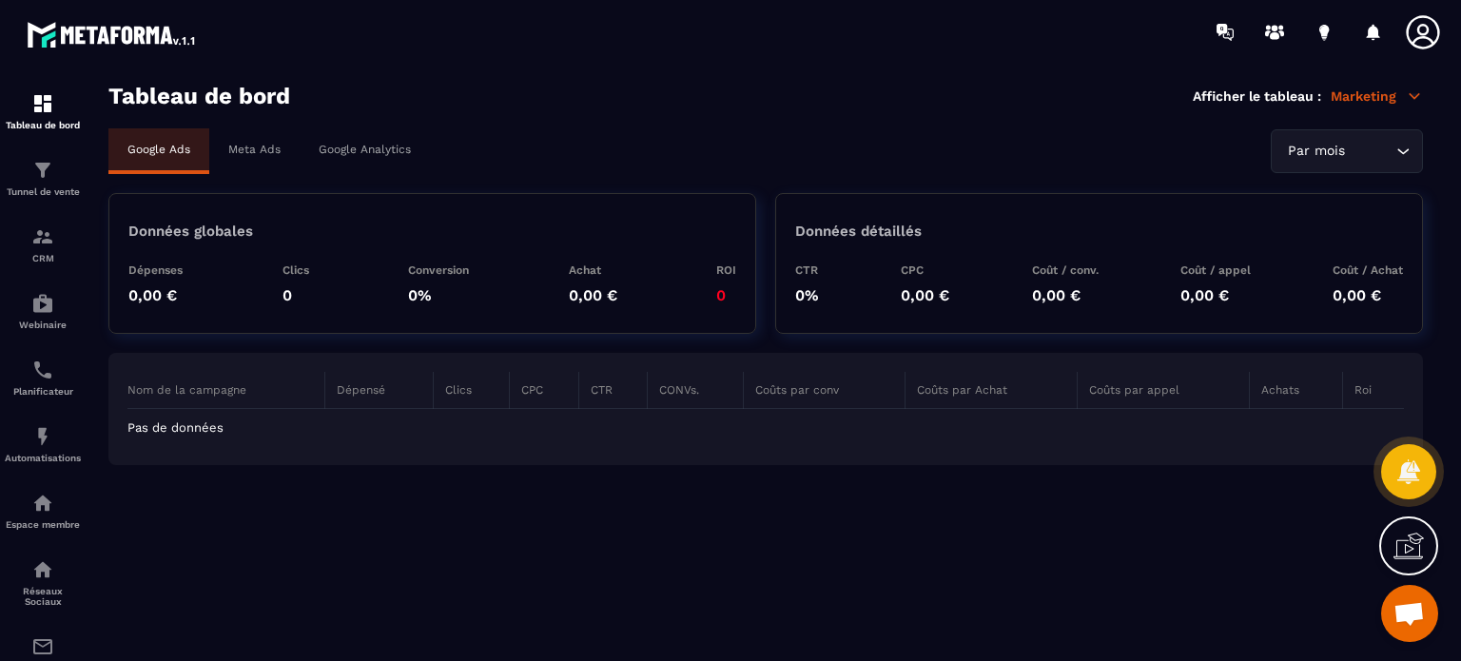
click at [263, 148] on p "Meta Ads" at bounding box center [254, 149] width 52 height 13
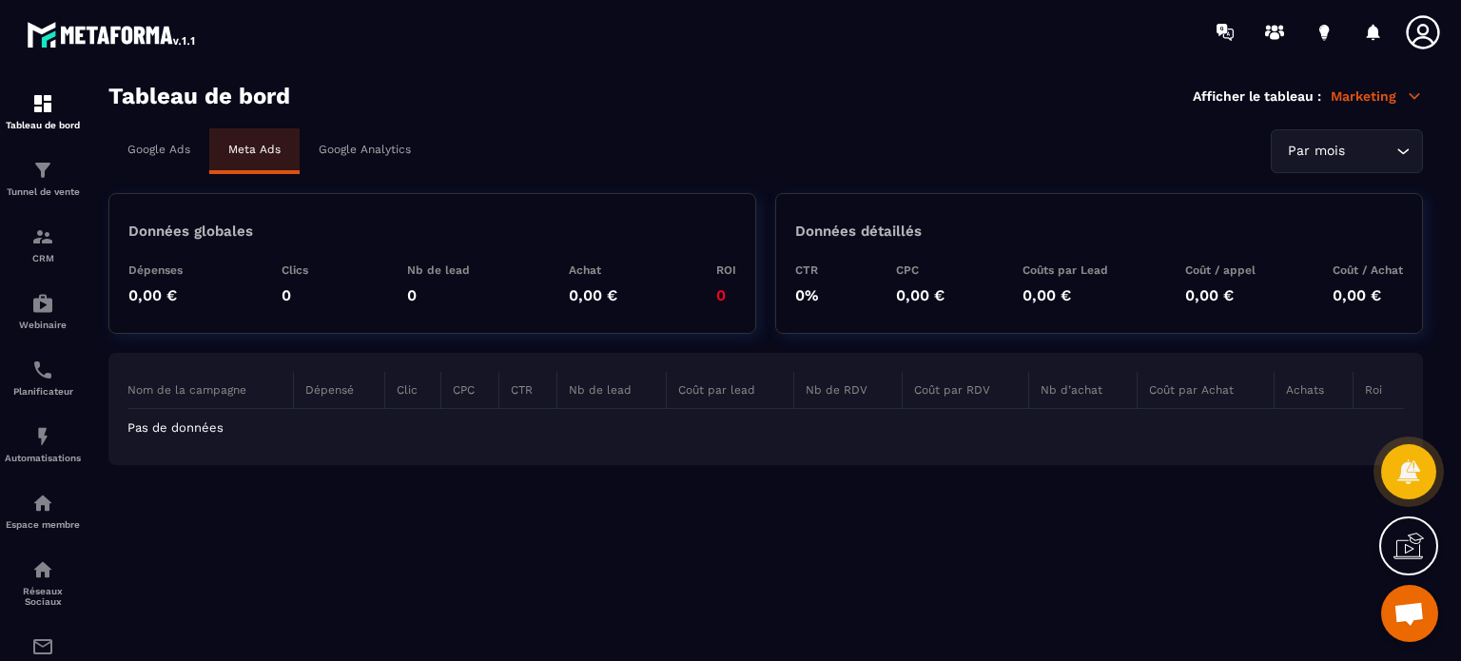
click at [365, 141] on div "Google Analytics" at bounding box center [365, 149] width 130 height 42
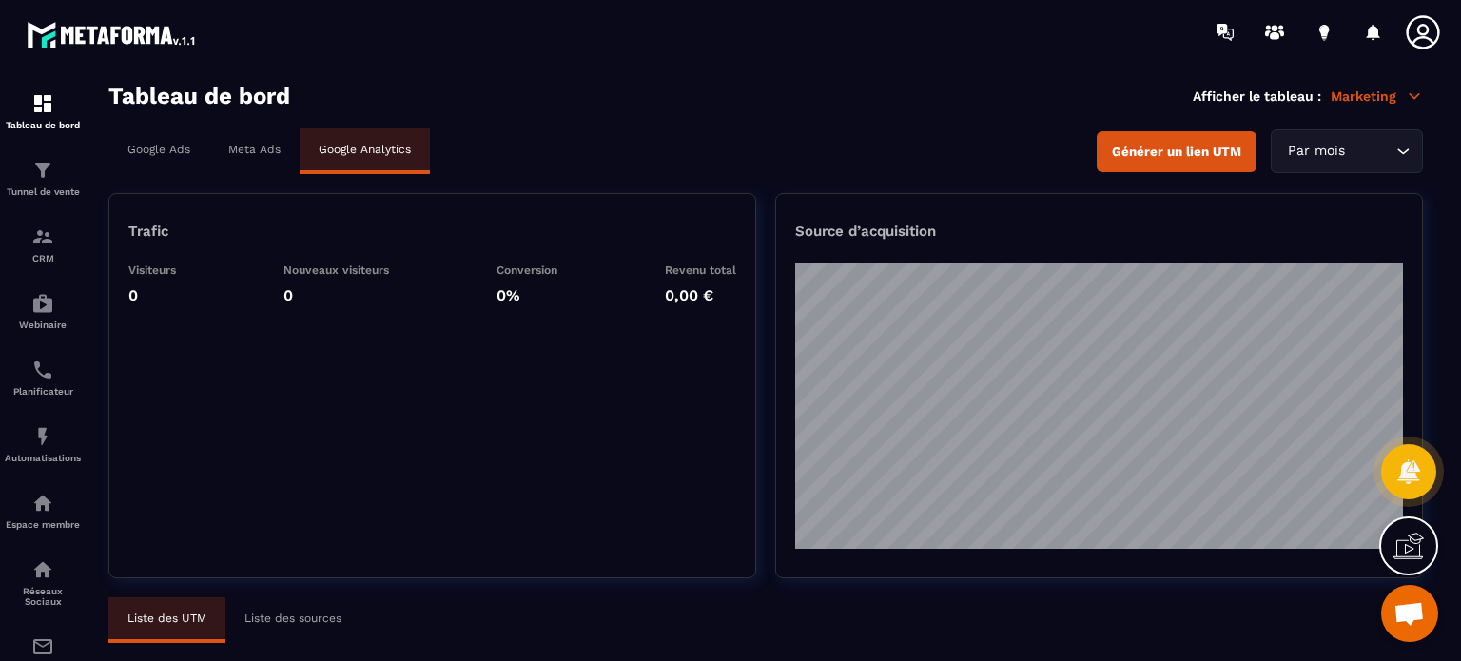
click at [1332, 94] on p "Marketing" at bounding box center [1377, 96] width 92 height 17
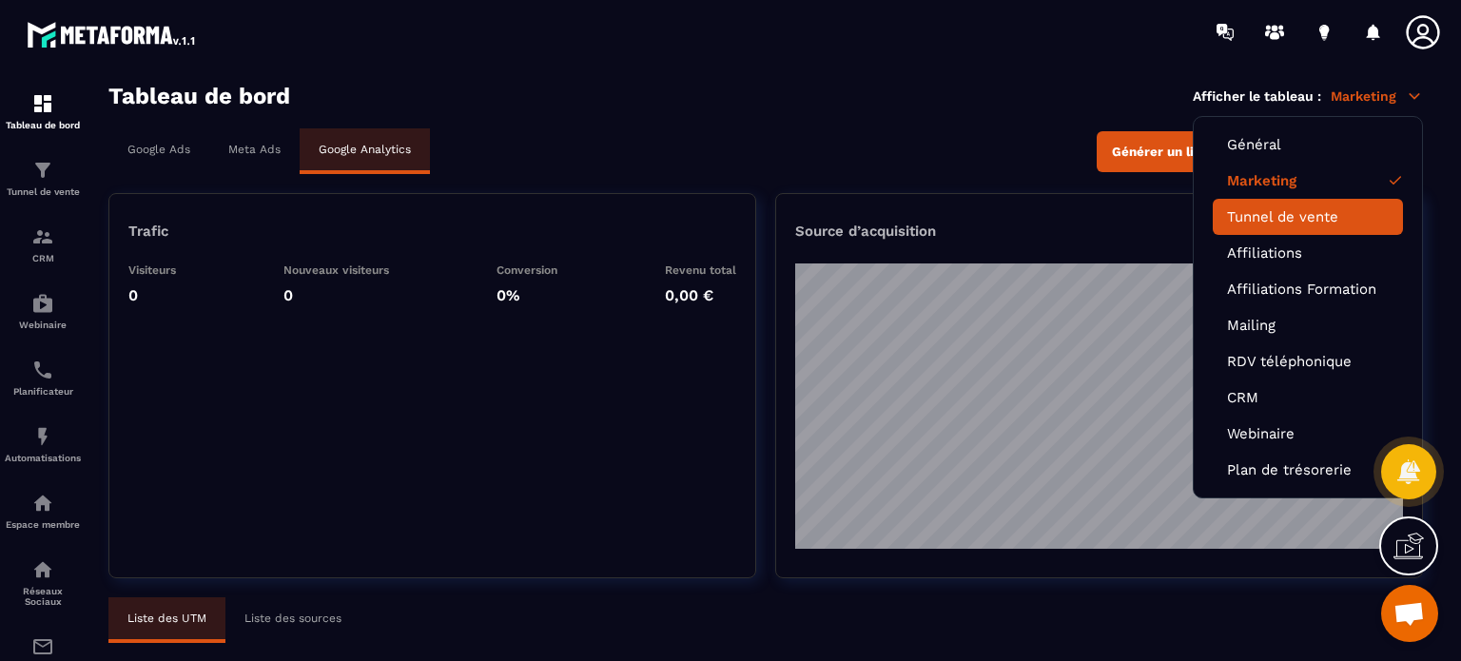
click at [1275, 212] on link "Tunnel de vente" at bounding box center [1308, 216] width 162 height 17
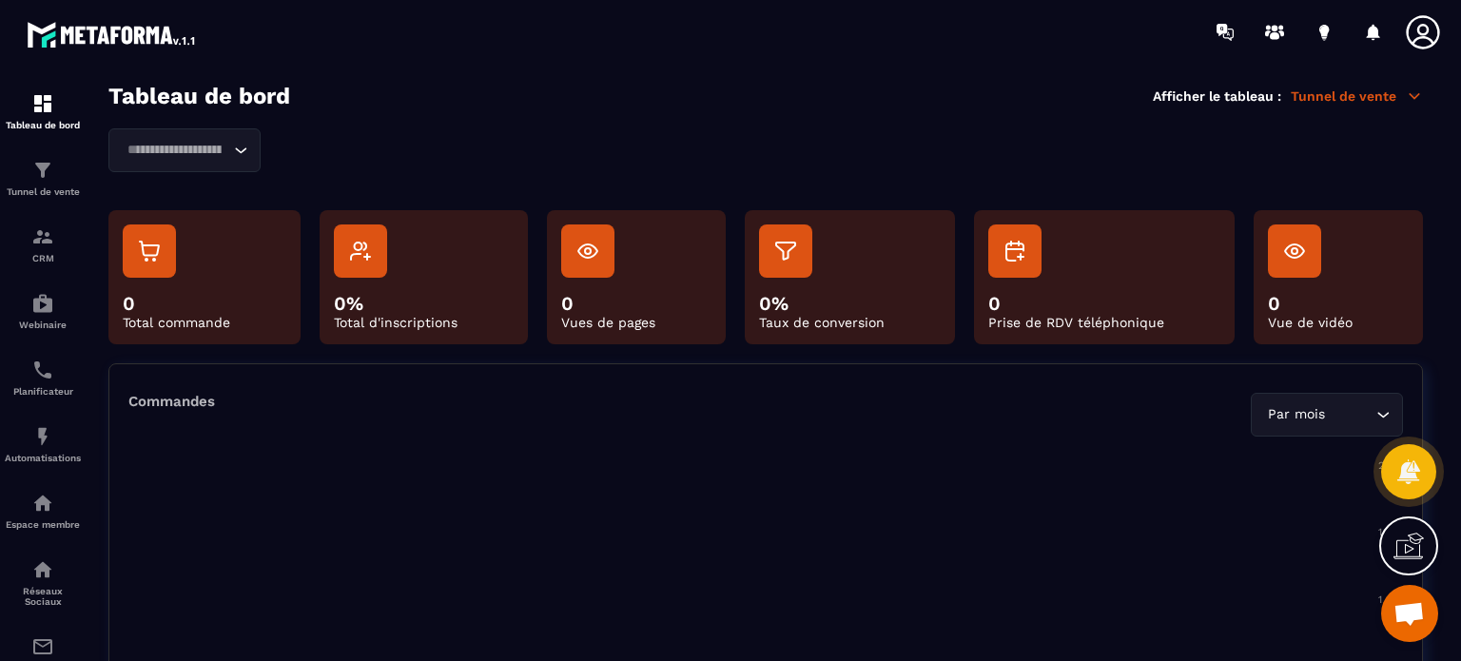
click at [1411, 88] on icon at bounding box center [1414, 96] width 17 height 17
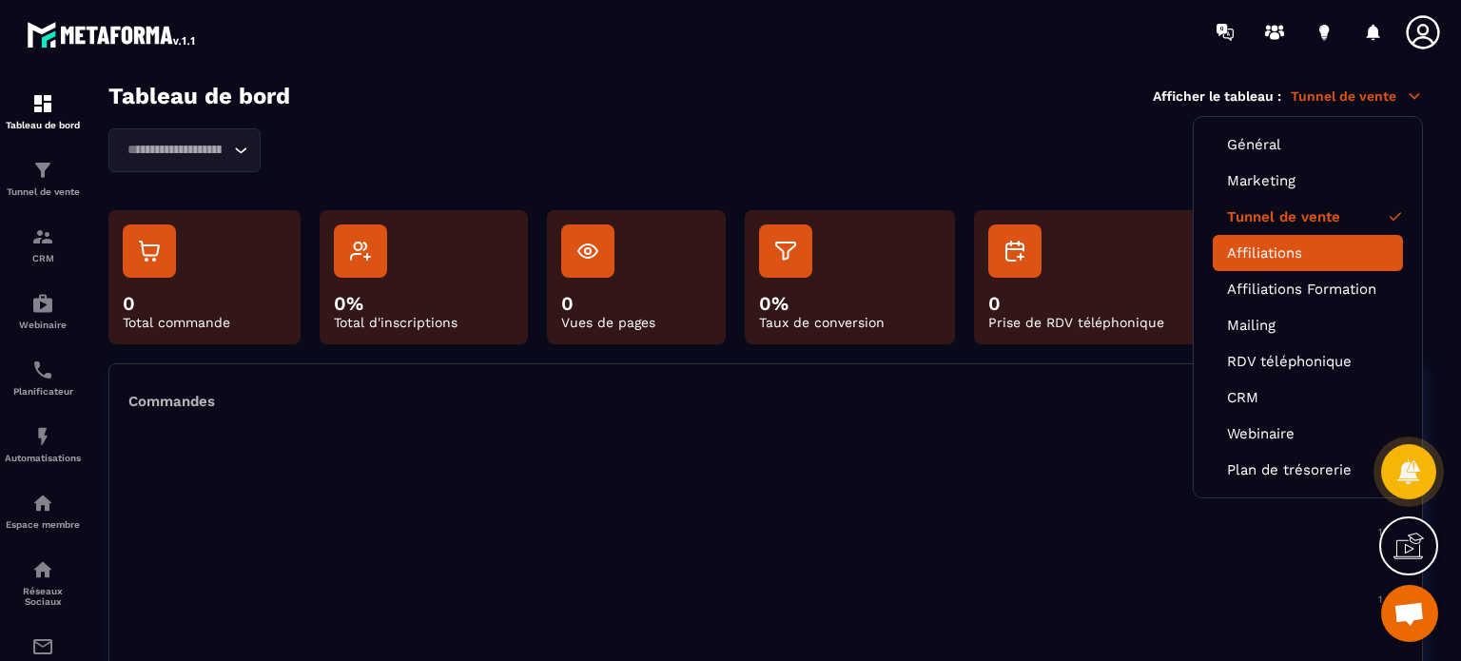
click at [1266, 259] on link "Affiliations" at bounding box center [1308, 253] width 162 height 17
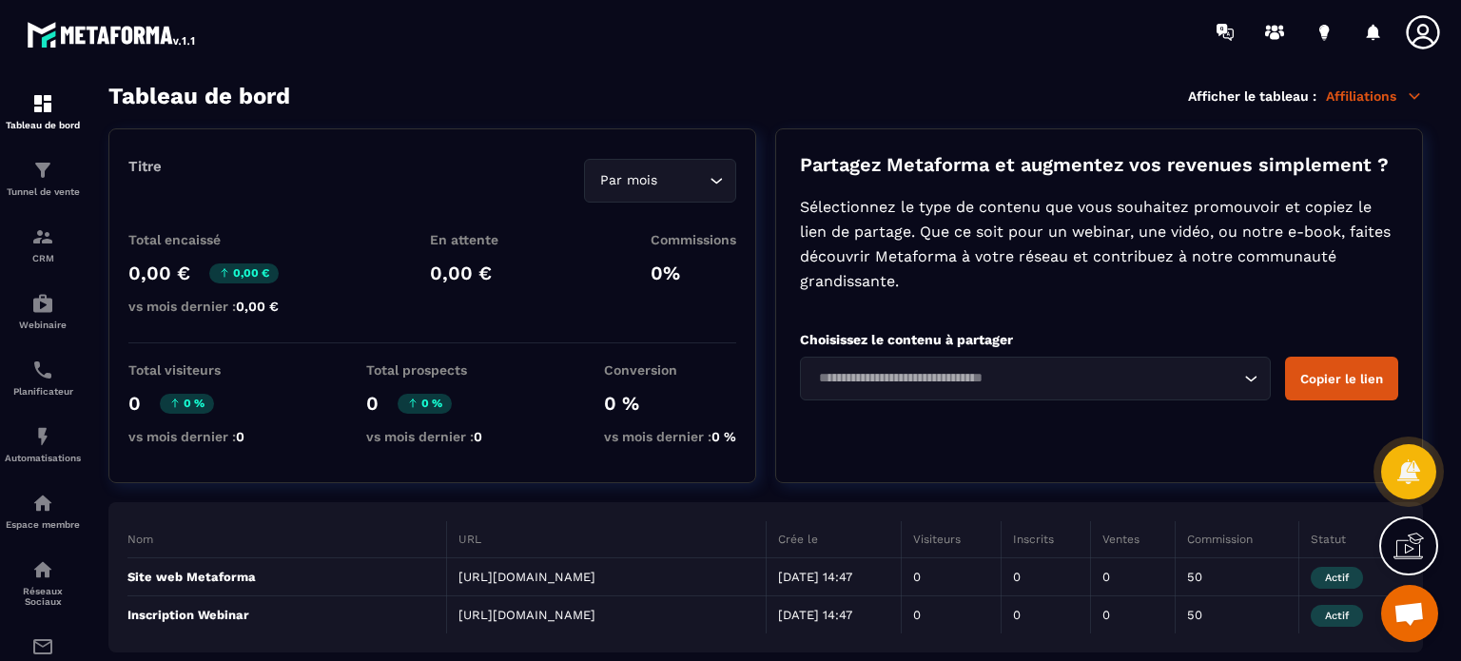
click at [1404, 96] on p "Affiliations" at bounding box center [1374, 96] width 97 height 17
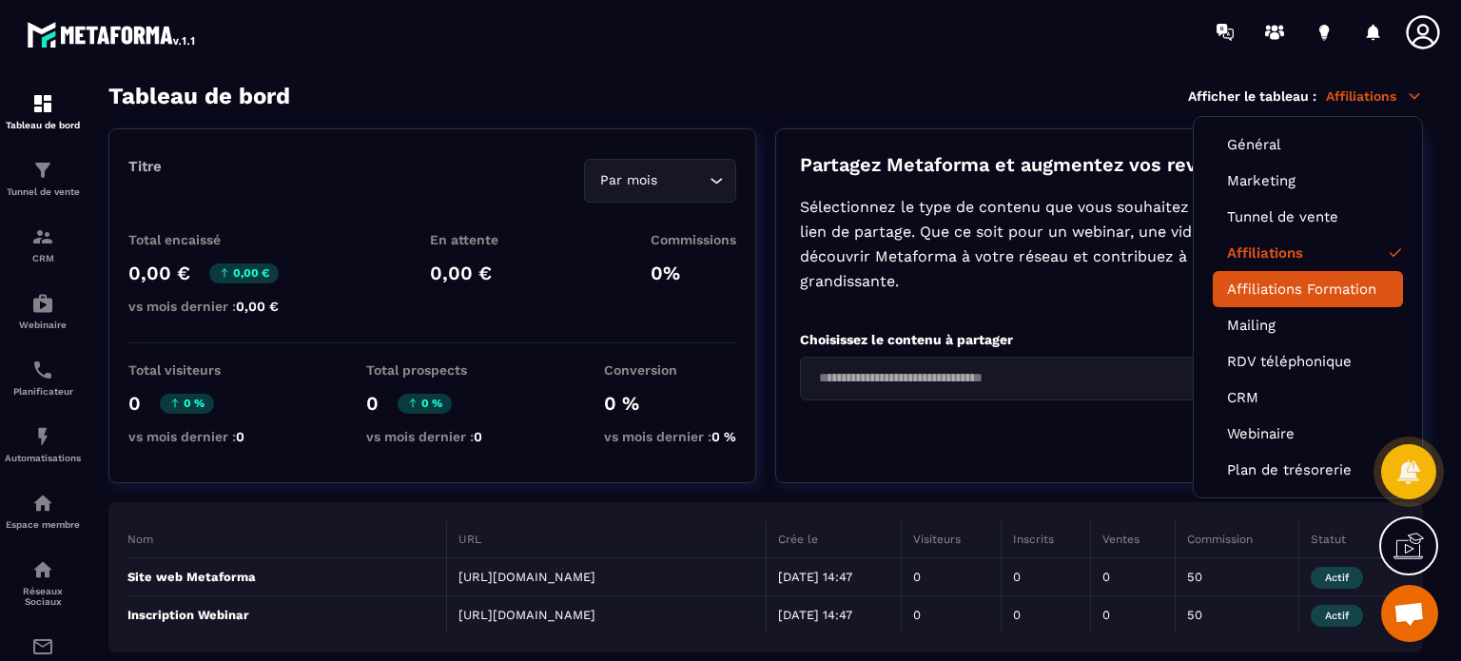
click at [1314, 288] on link "Affiliations Formation" at bounding box center [1308, 289] width 162 height 17
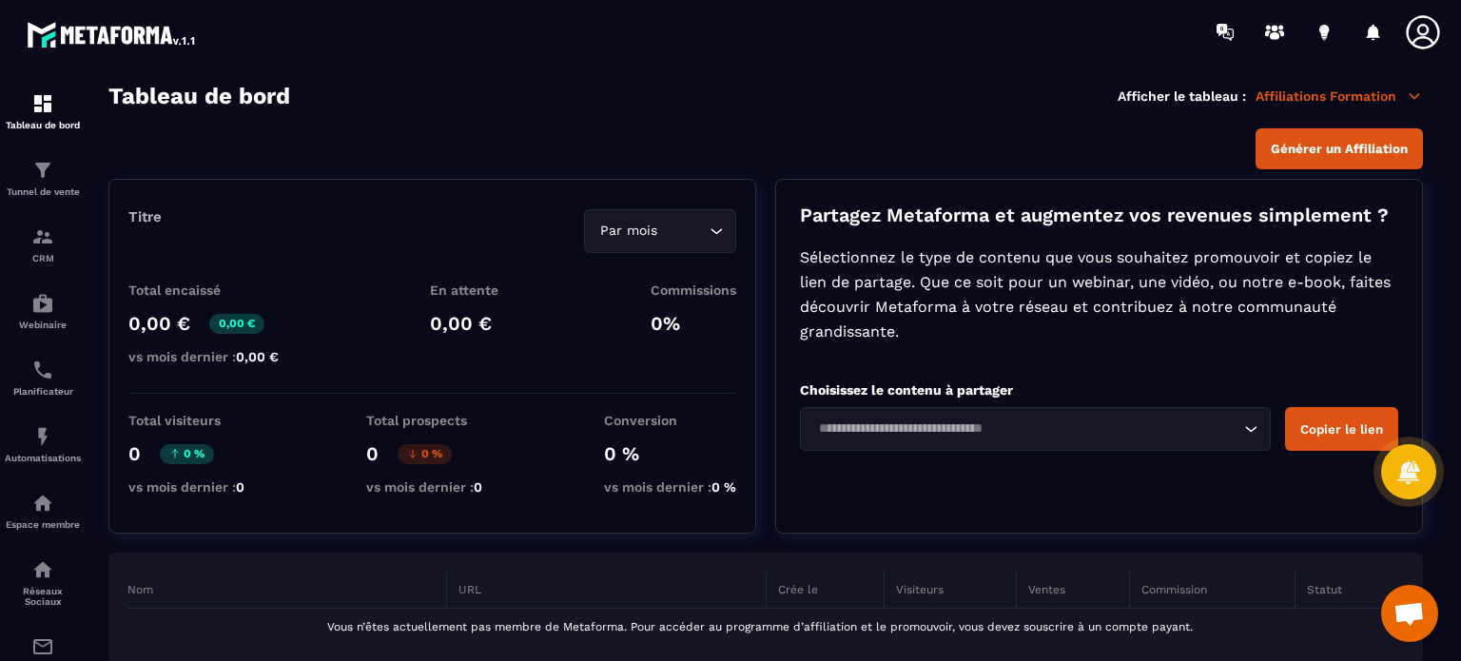
click at [1362, 96] on p "Affiliations Formation" at bounding box center [1339, 96] width 167 height 17
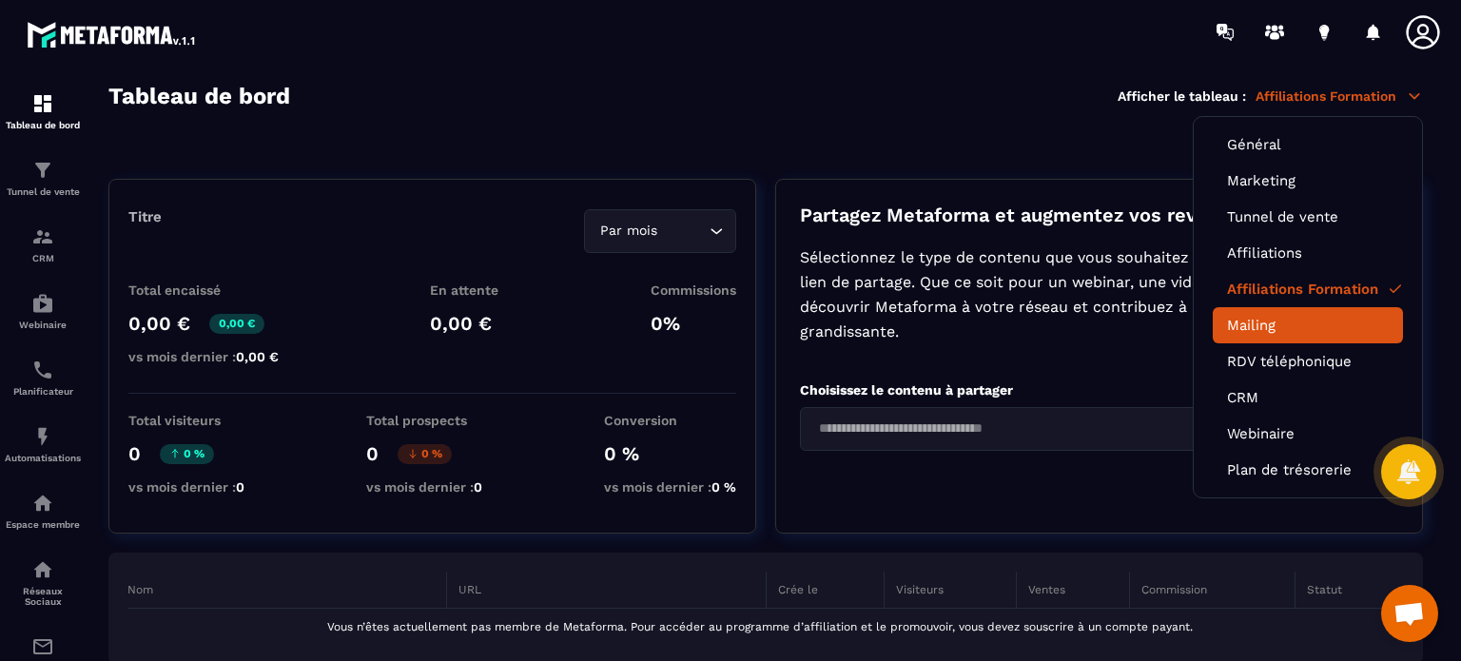
click at [1254, 328] on link "Mailing" at bounding box center [1308, 325] width 162 height 17
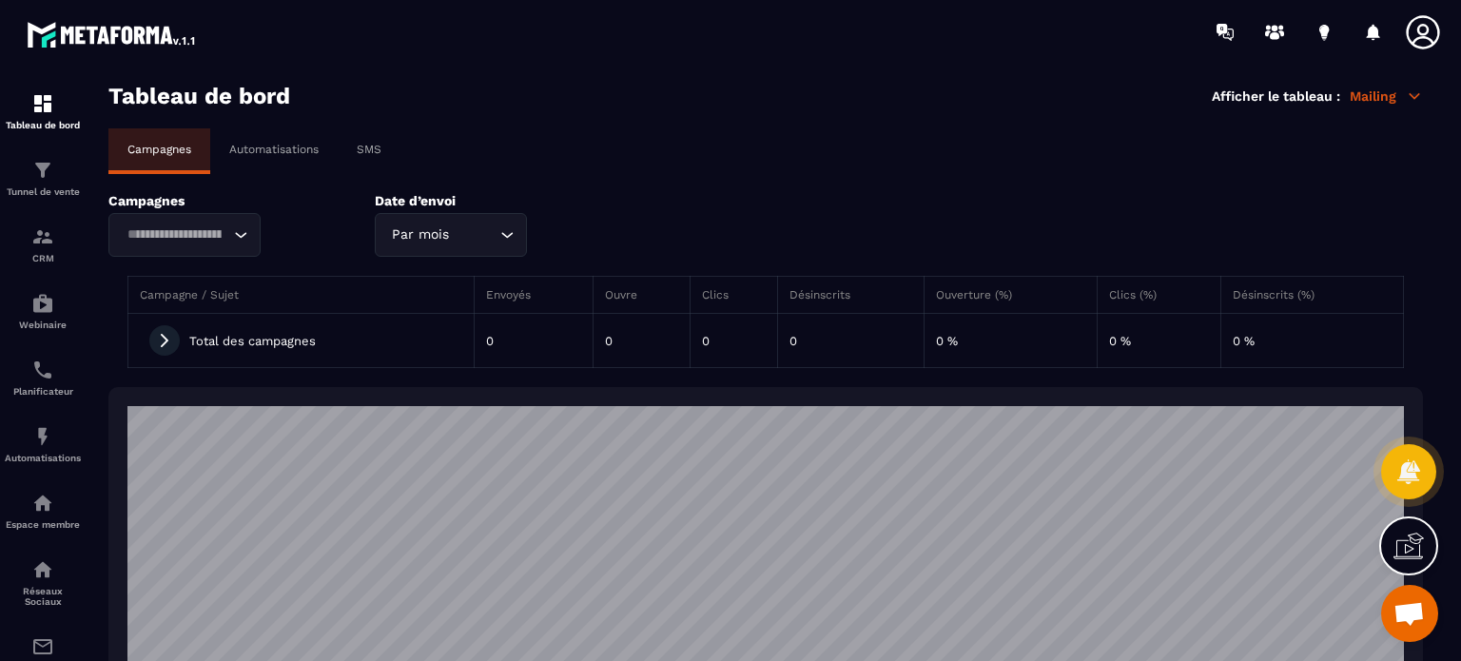
click at [280, 151] on p "Automatisations" at bounding box center [273, 149] width 89 height 13
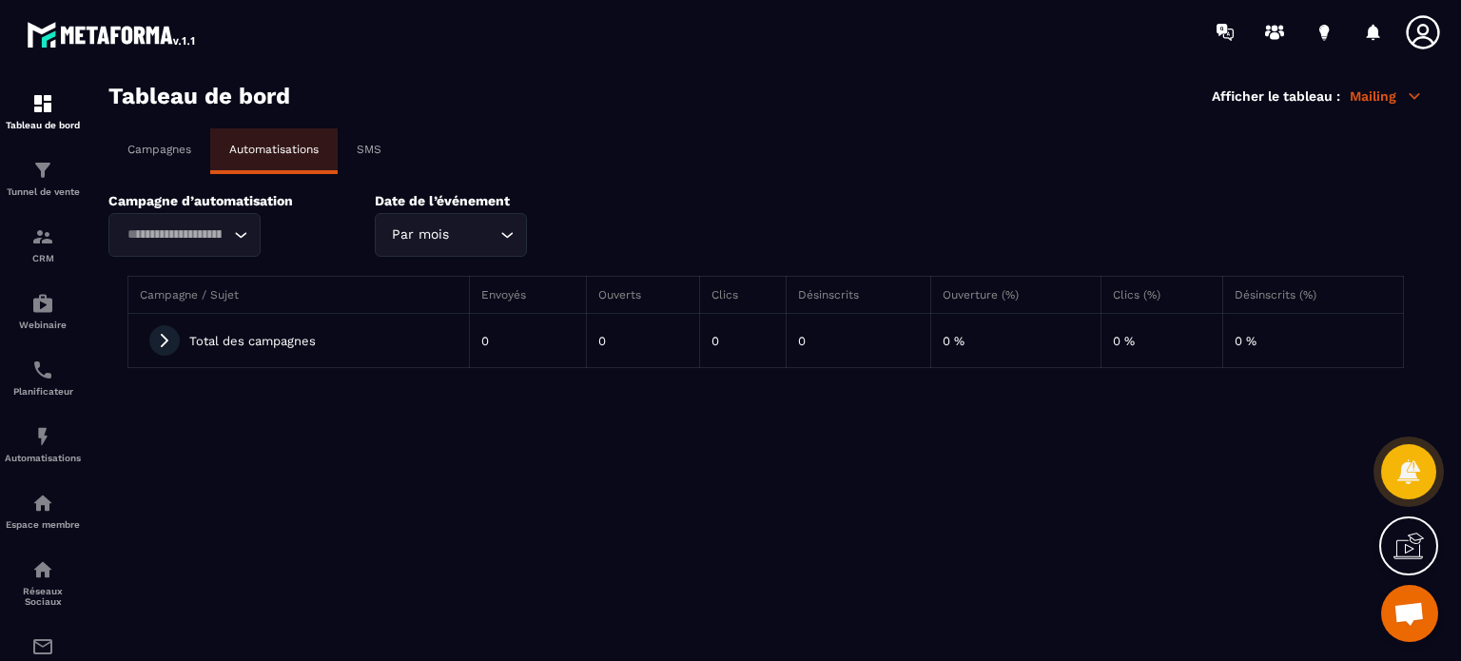
click at [374, 147] on p "SMS" at bounding box center [369, 149] width 25 height 13
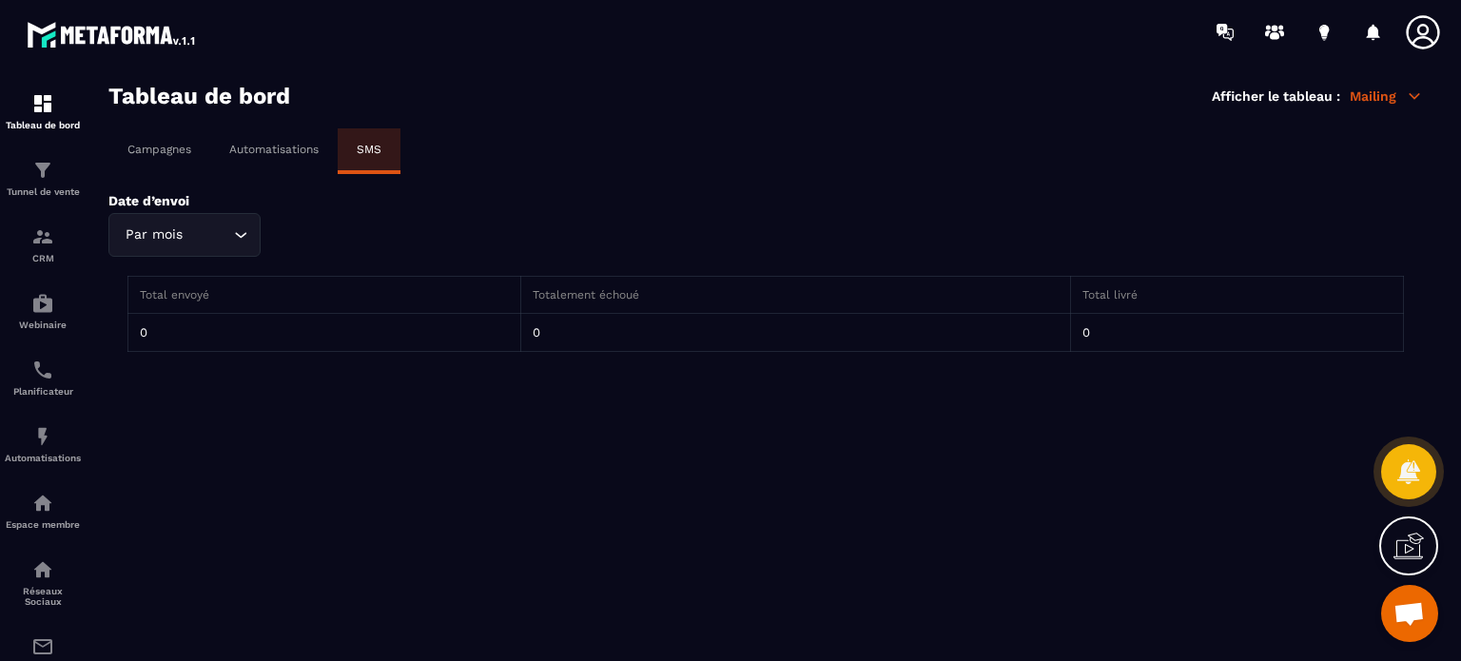
click at [155, 144] on p "Campagnes" at bounding box center [159, 149] width 64 height 13
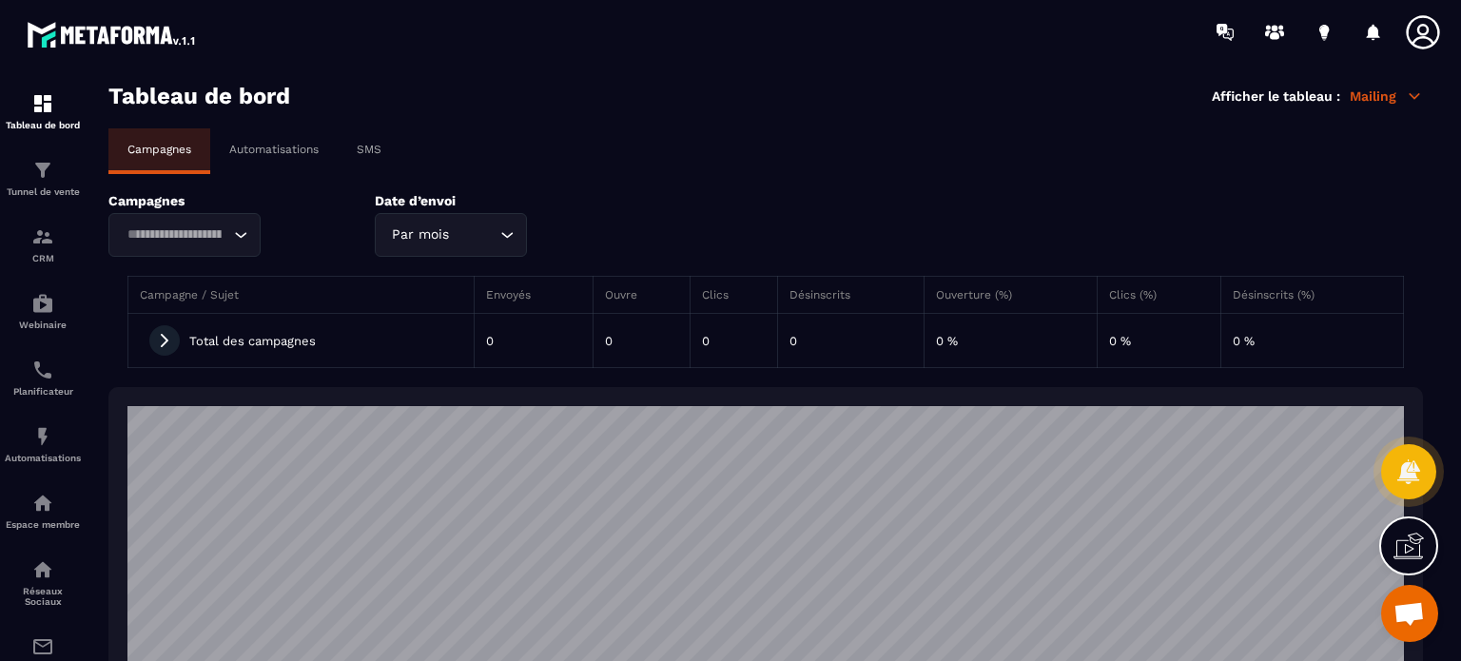
click at [1374, 101] on p "Mailing" at bounding box center [1386, 96] width 73 height 17
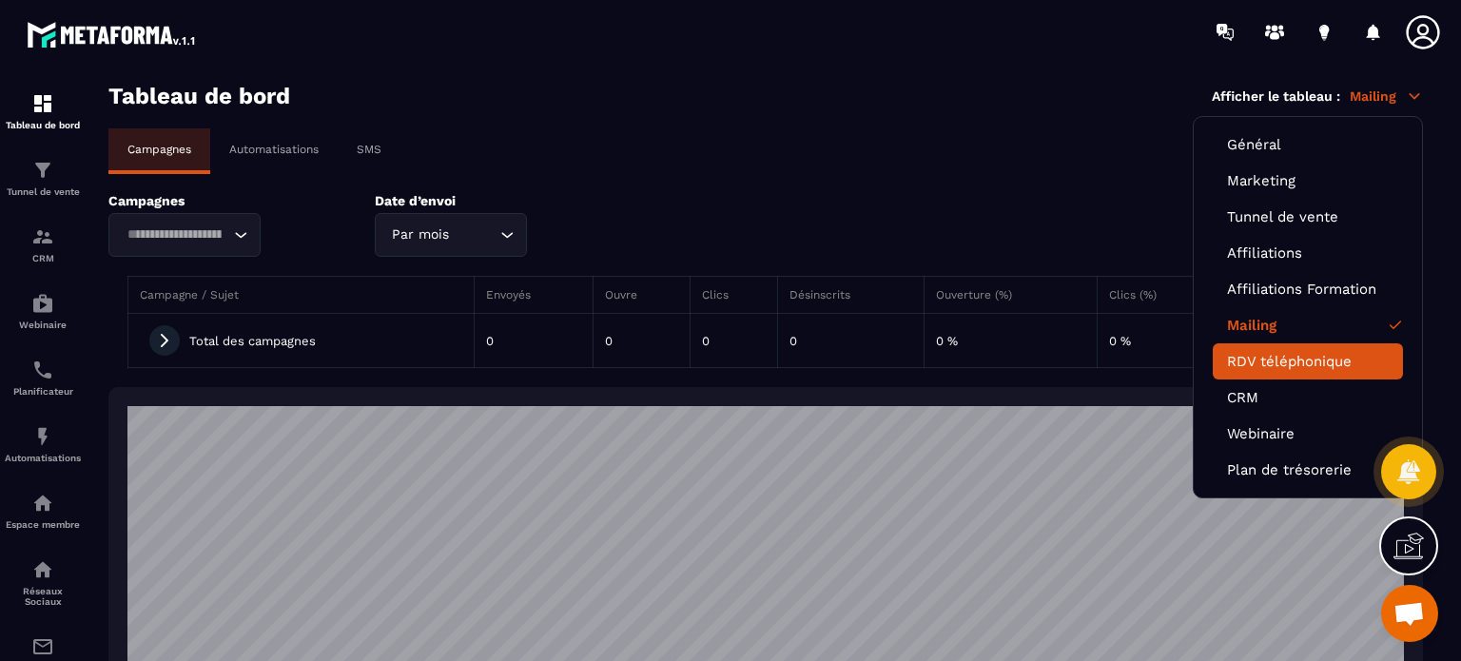
click at [1288, 361] on link "RDV téléphonique" at bounding box center [1308, 361] width 162 height 17
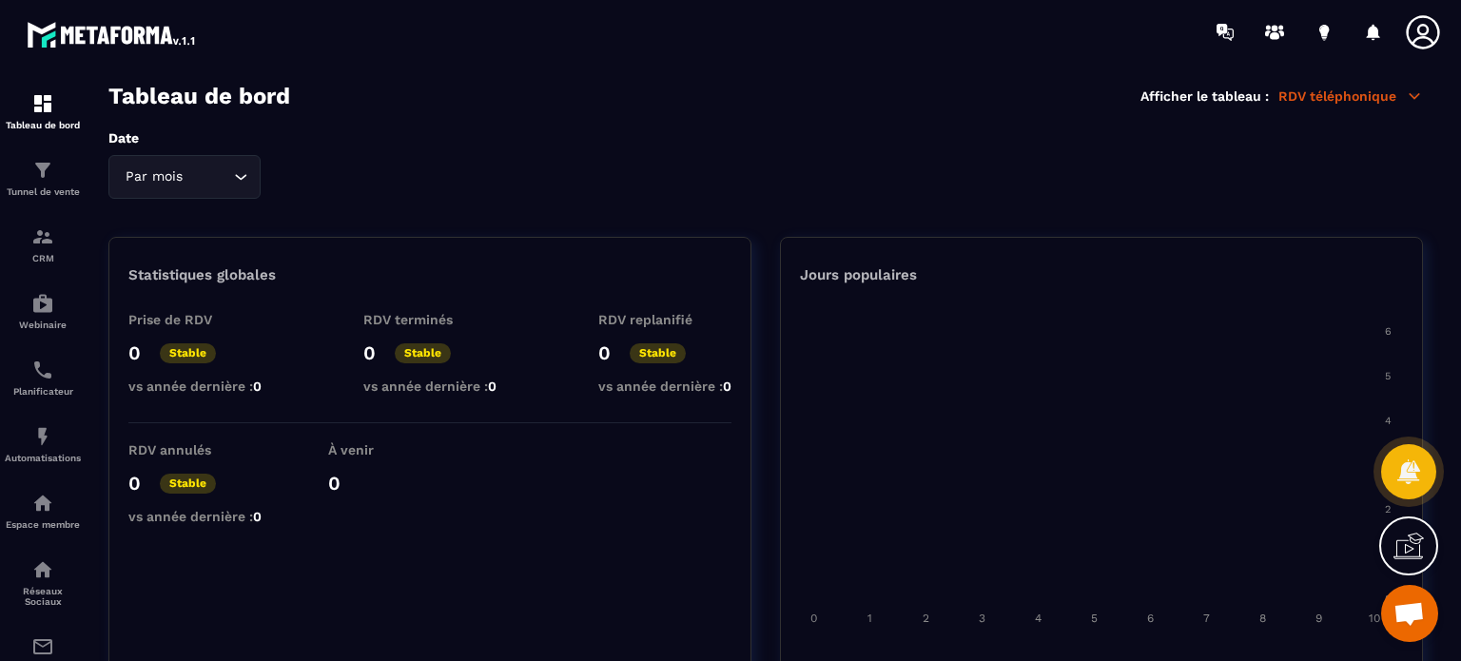
click at [1381, 99] on p "RDV téléphonique" at bounding box center [1351, 96] width 145 height 17
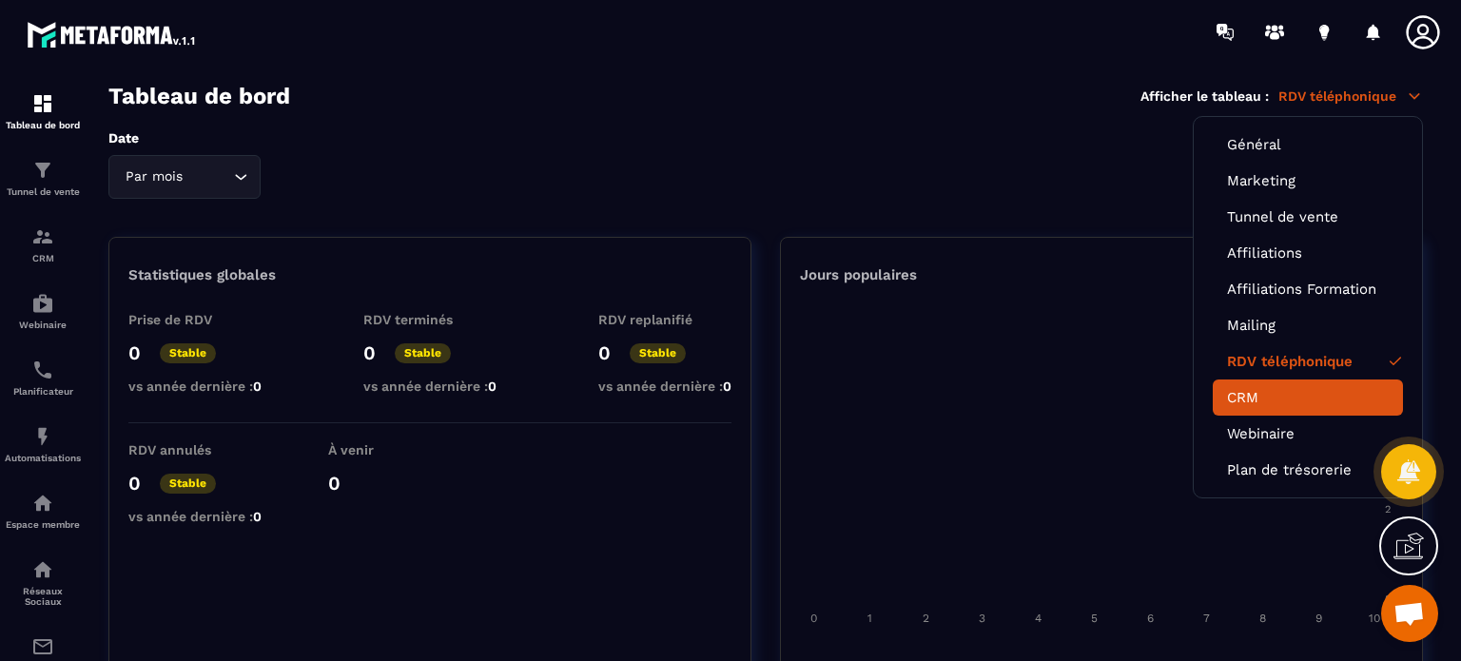
click at [1255, 400] on link "CRM" at bounding box center [1308, 397] width 162 height 17
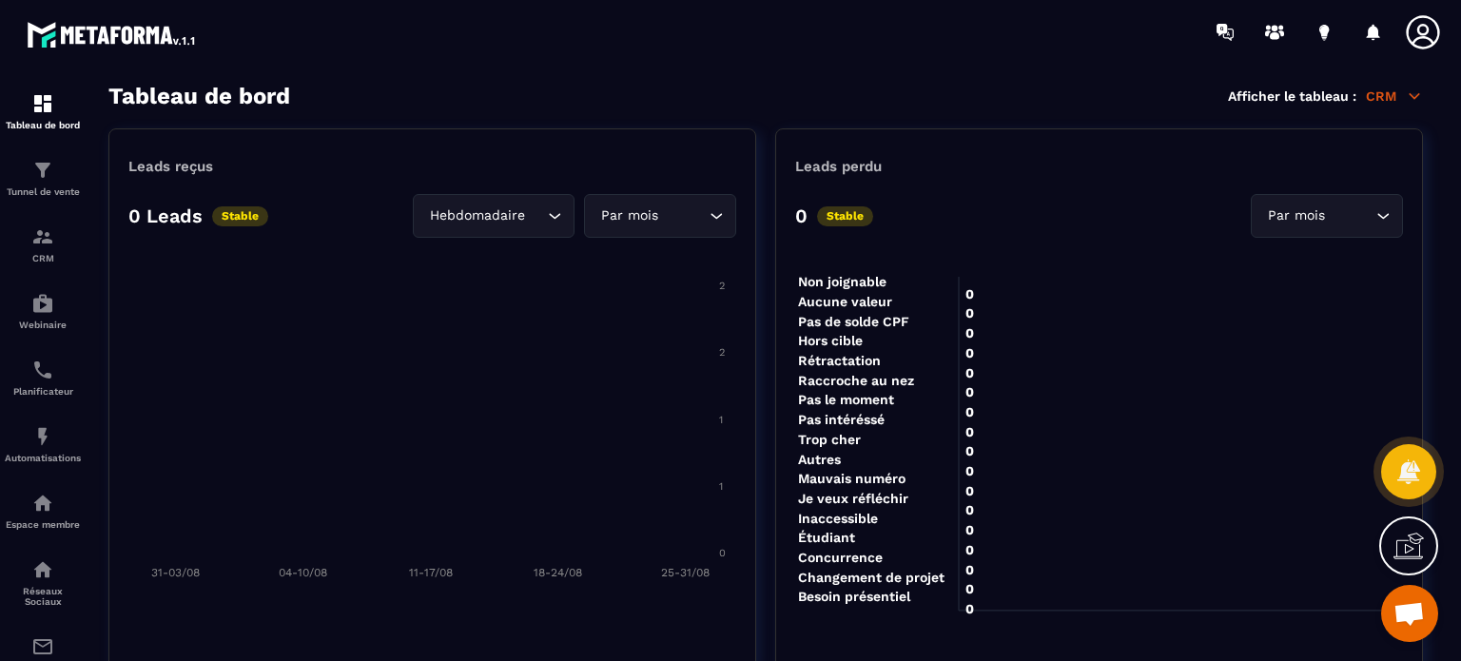
click at [1408, 103] on icon at bounding box center [1414, 96] width 17 height 17
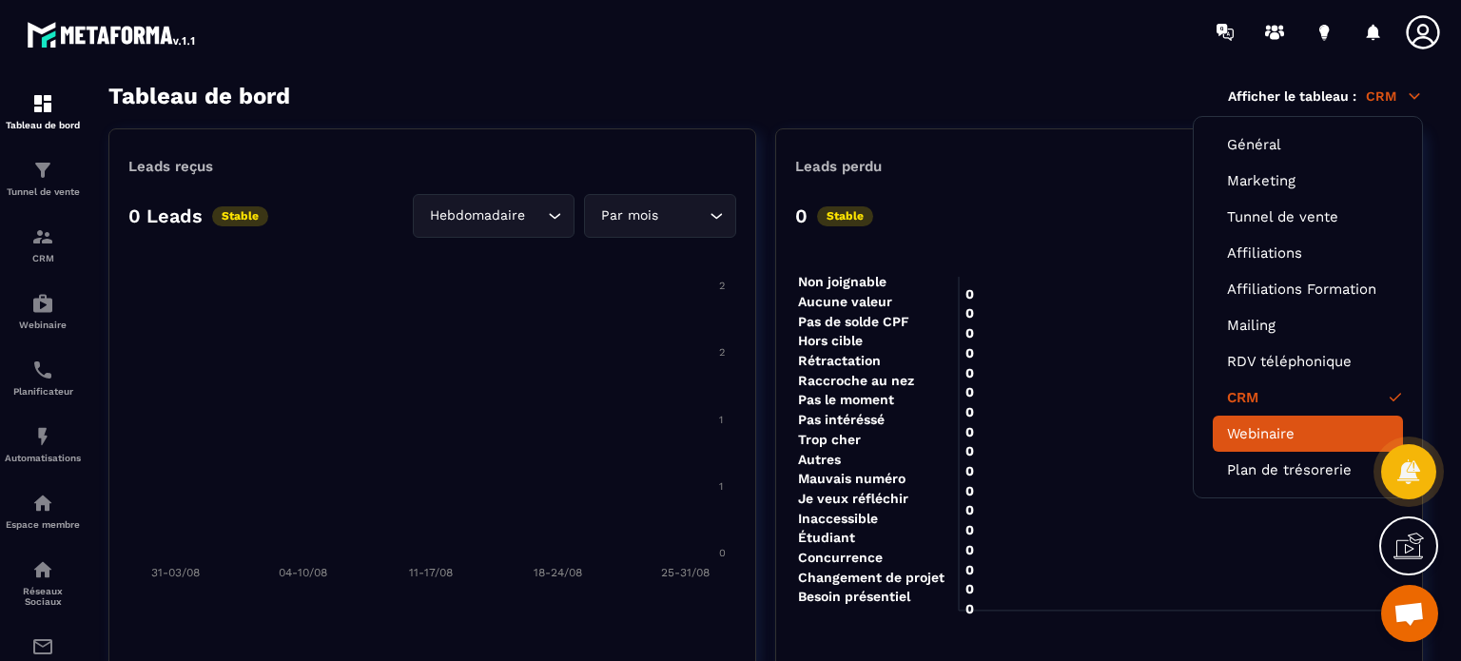
click at [1263, 437] on link "Webinaire" at bounding box center [1308, 433] width 162 height 17
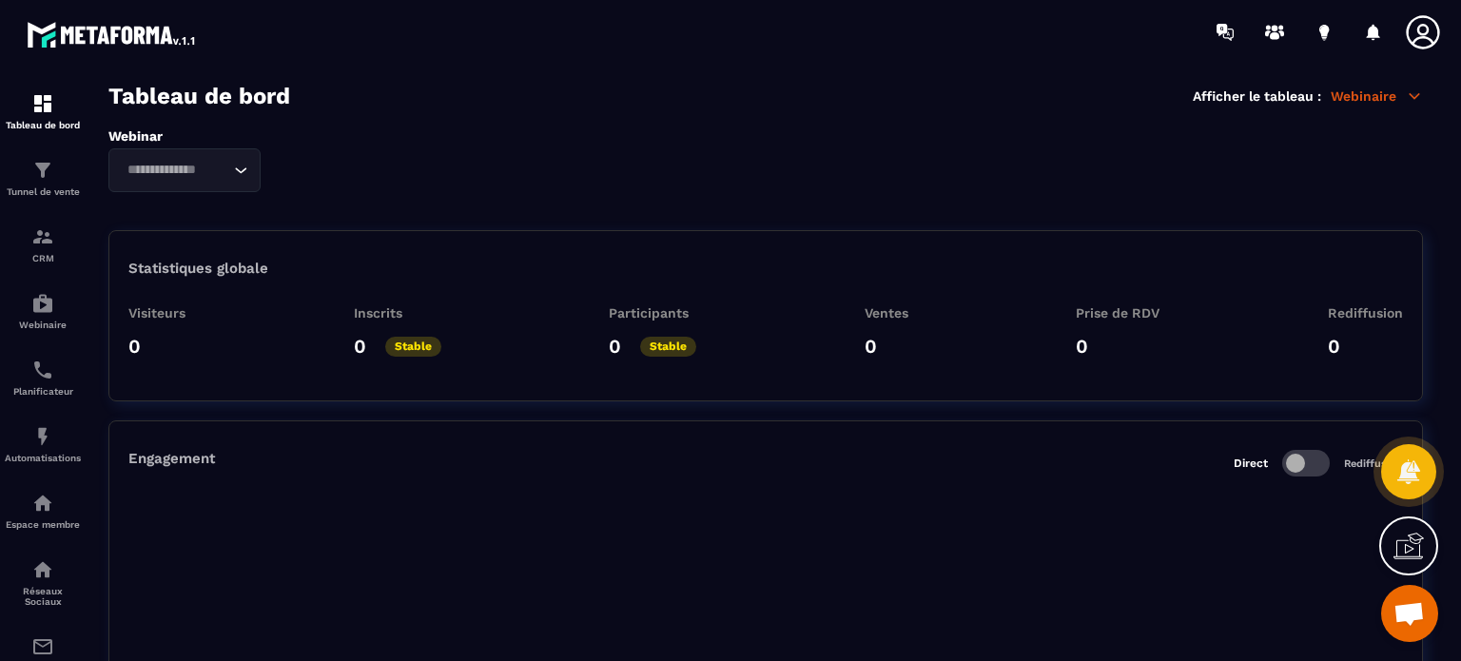
click at [1400, 98] on p "Webinaire" at bounding box center [1377, 96] width 92 height 17
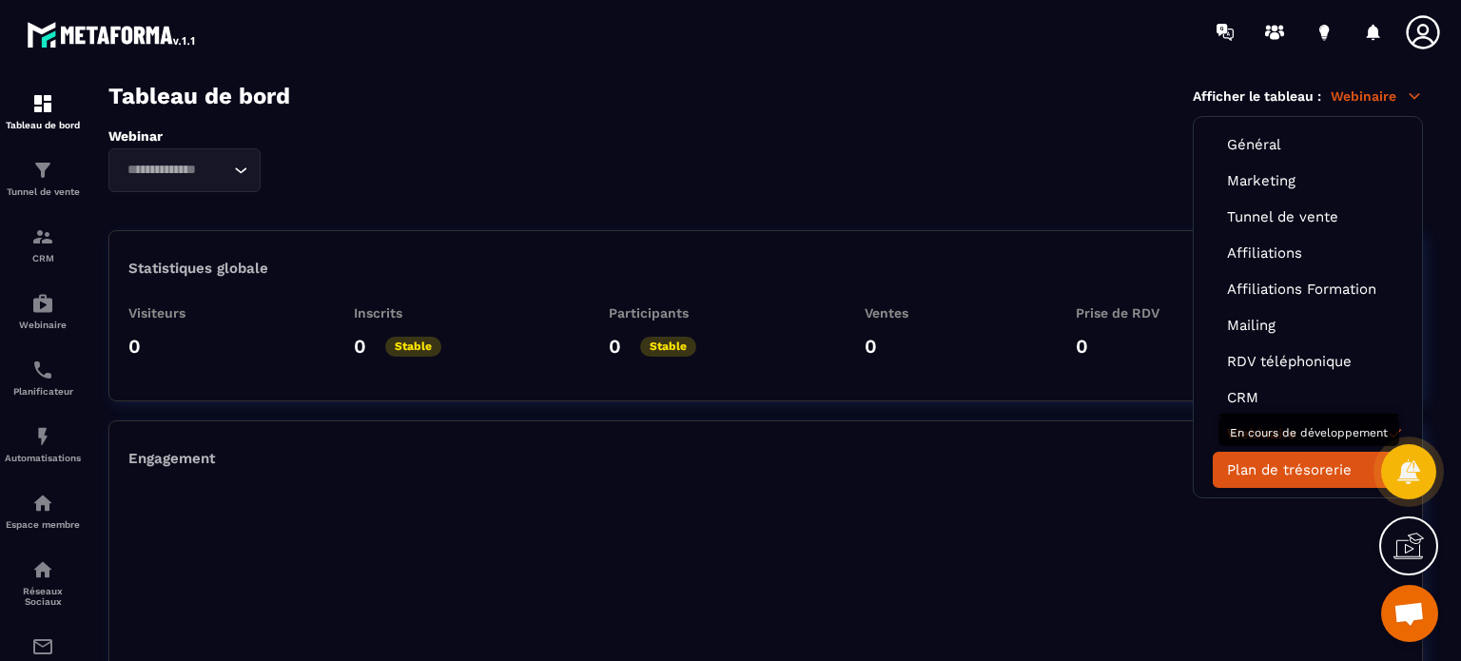
click at [1267, 475] on li "Plan de trésorerie" at bounding box center [1308, 470] width 190 height 36
click at [1267, 464] on link "Plan de trésorerie" at bounding box center [1308, 469] width 162 height 17
click at [1229, 475] on li "Plan de trésorerie" at bounding box center [1308, 470] width 190 height 36
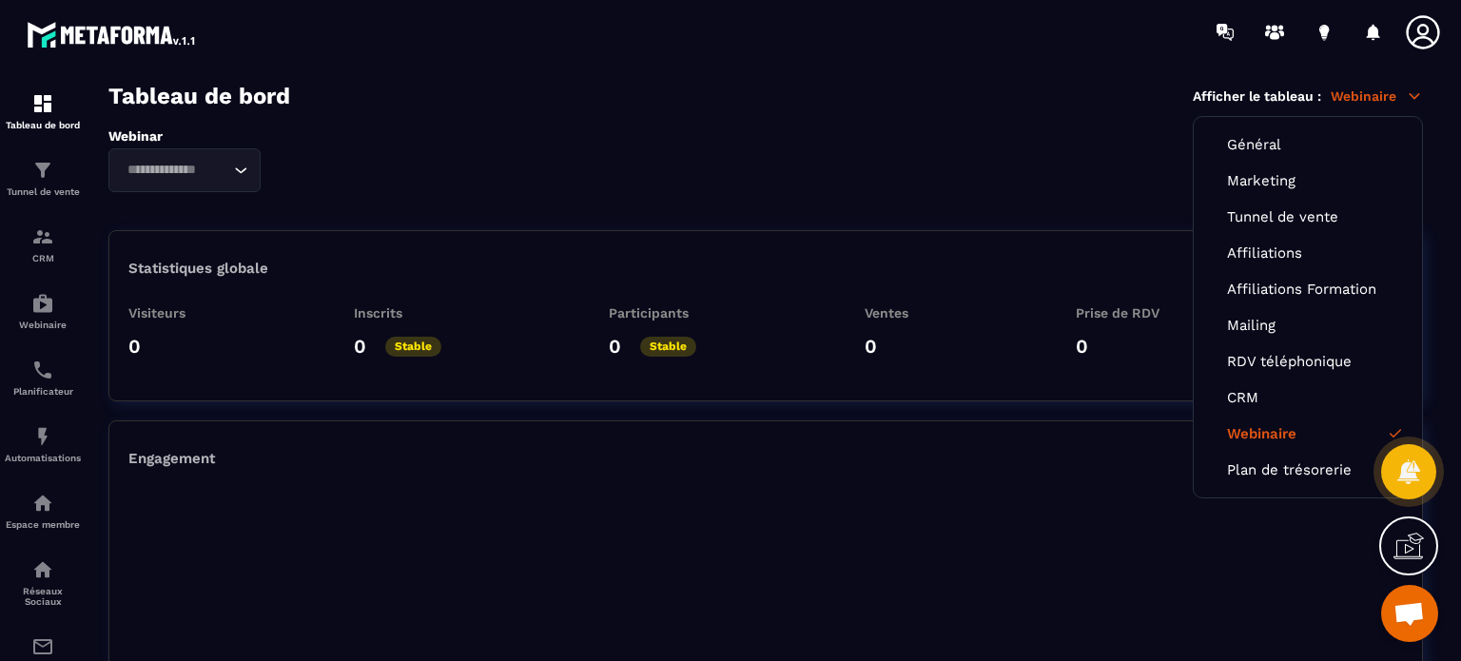
click at [1032, 541] on foreignobject at bounding box center [765, 643] width 1275 height 333
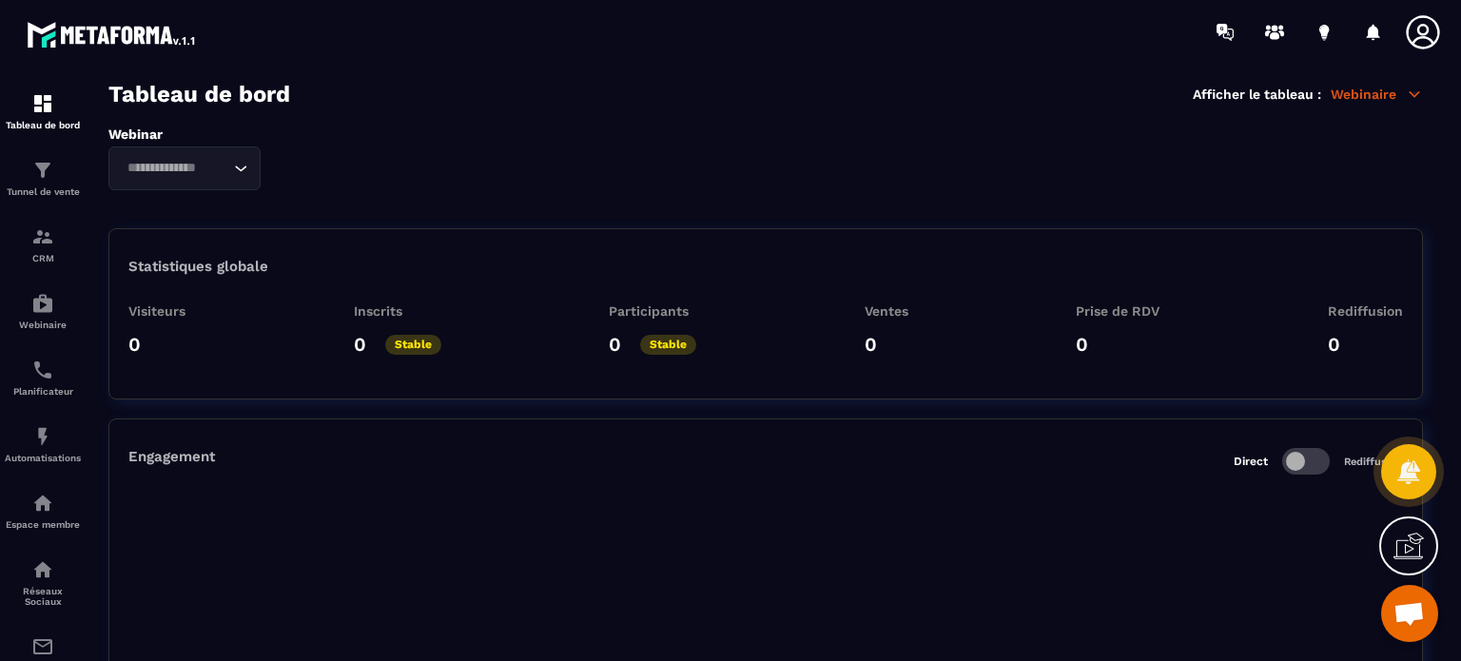
scroll to position [8, 0]
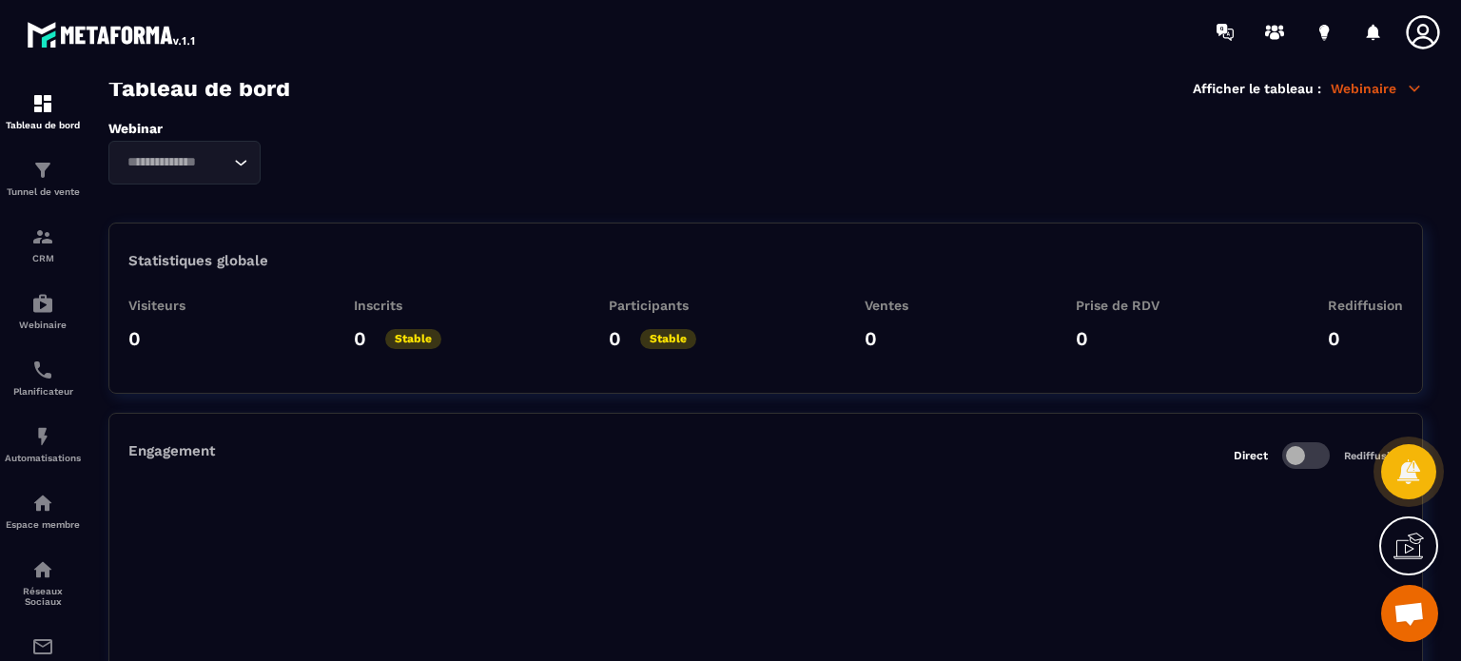
click at [1389, 83] on p "Webinaire" at bounding box center [1377, 88] width 92 height 17
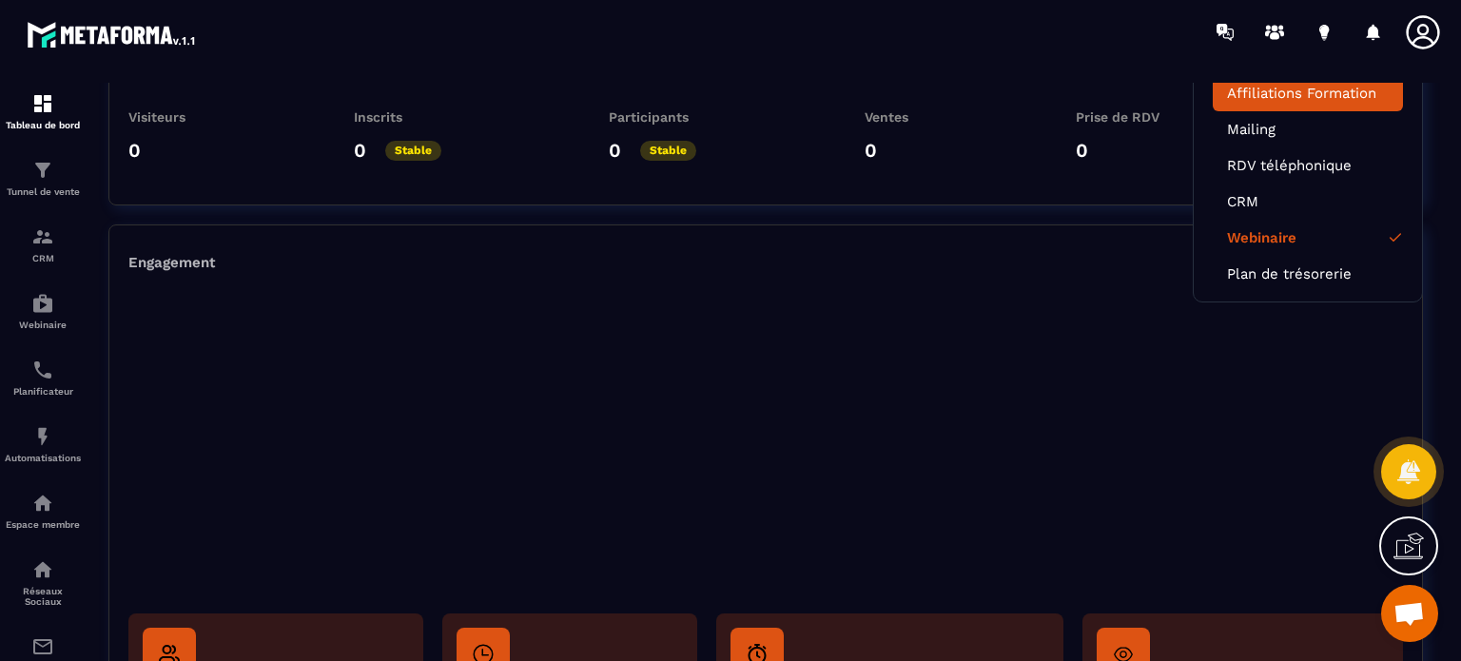
scroll to position [198, 0]
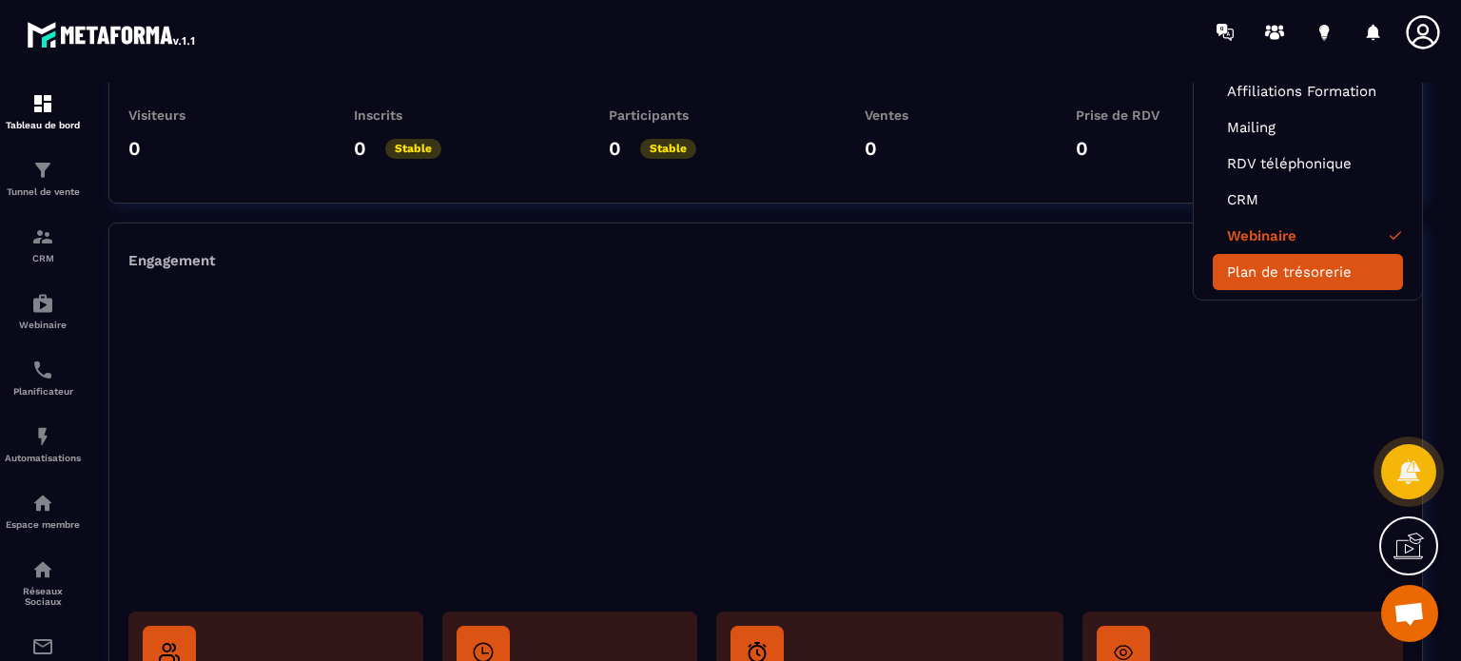
click at [1278, 273] on link "Plan de trésorerie" at bounding box center [1308, 272] width 162 height 17
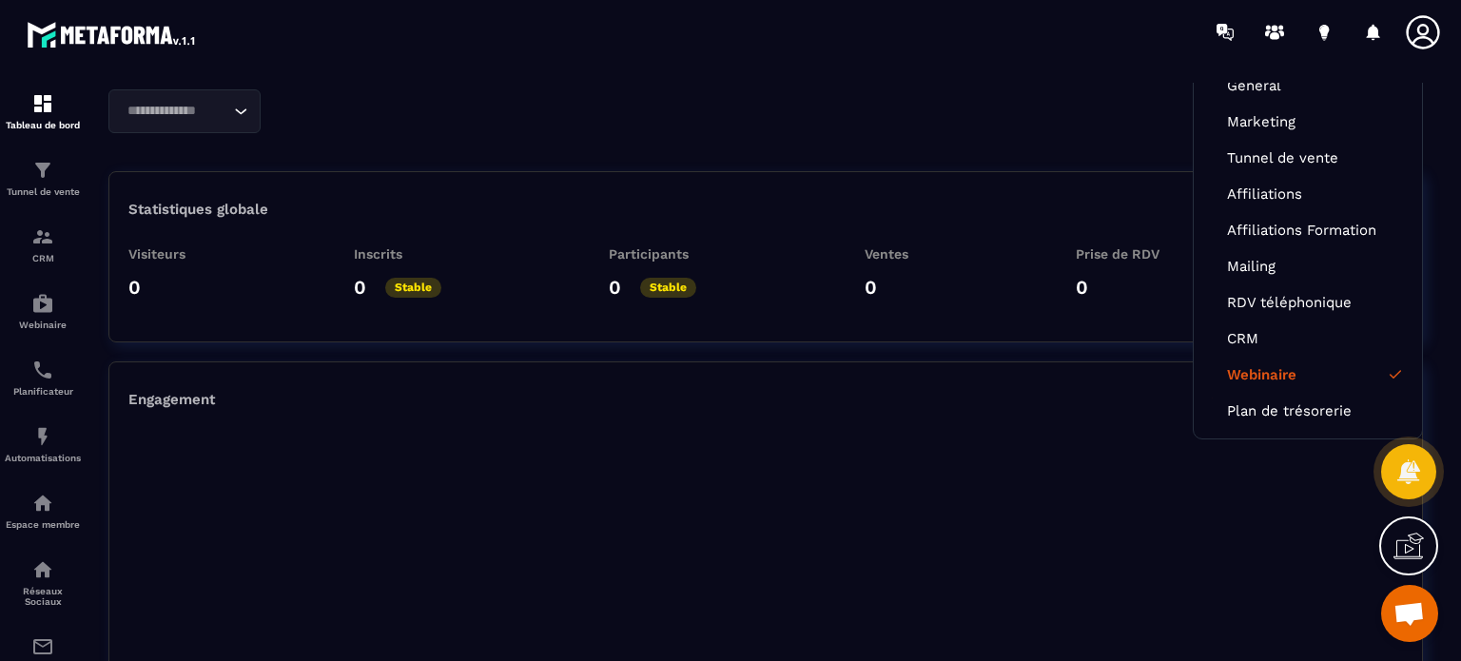
scroll to position [0, 0]
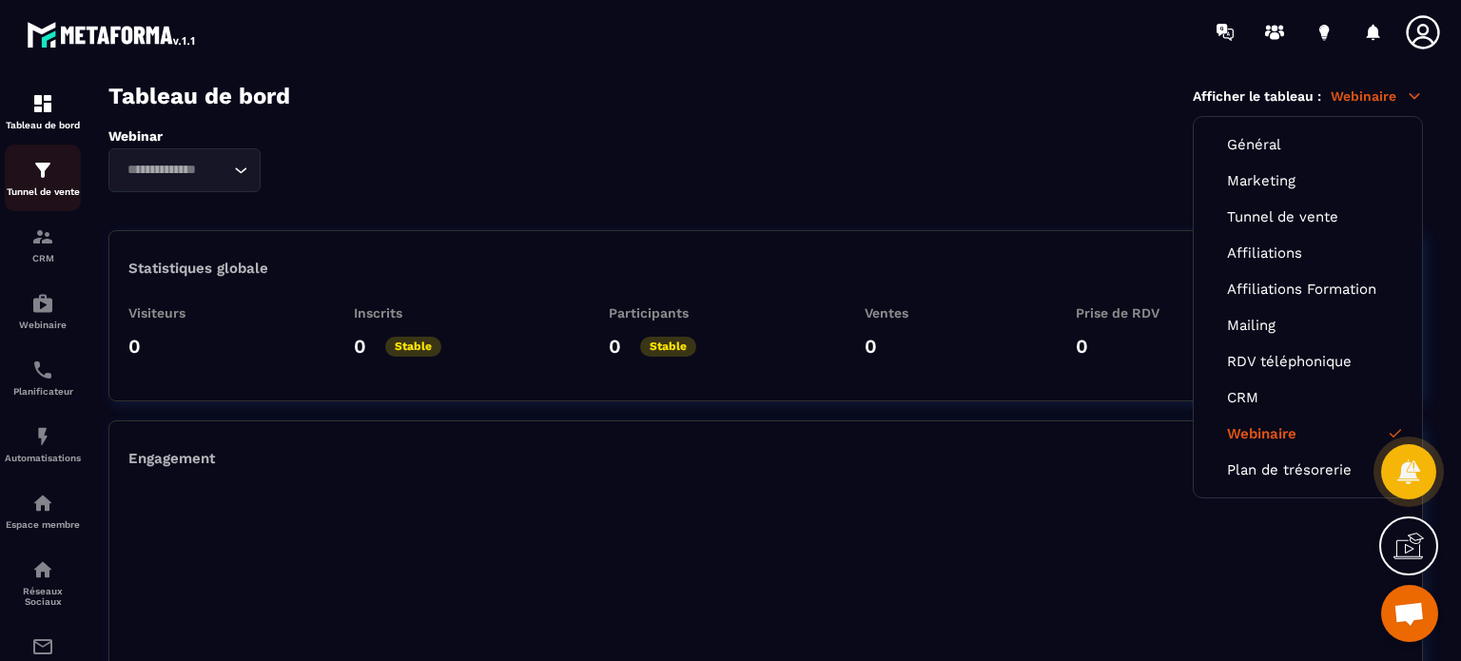
click at [61, 177] on div "Tunnel de vente" at bounding box center [43, 178] width 76 height 38
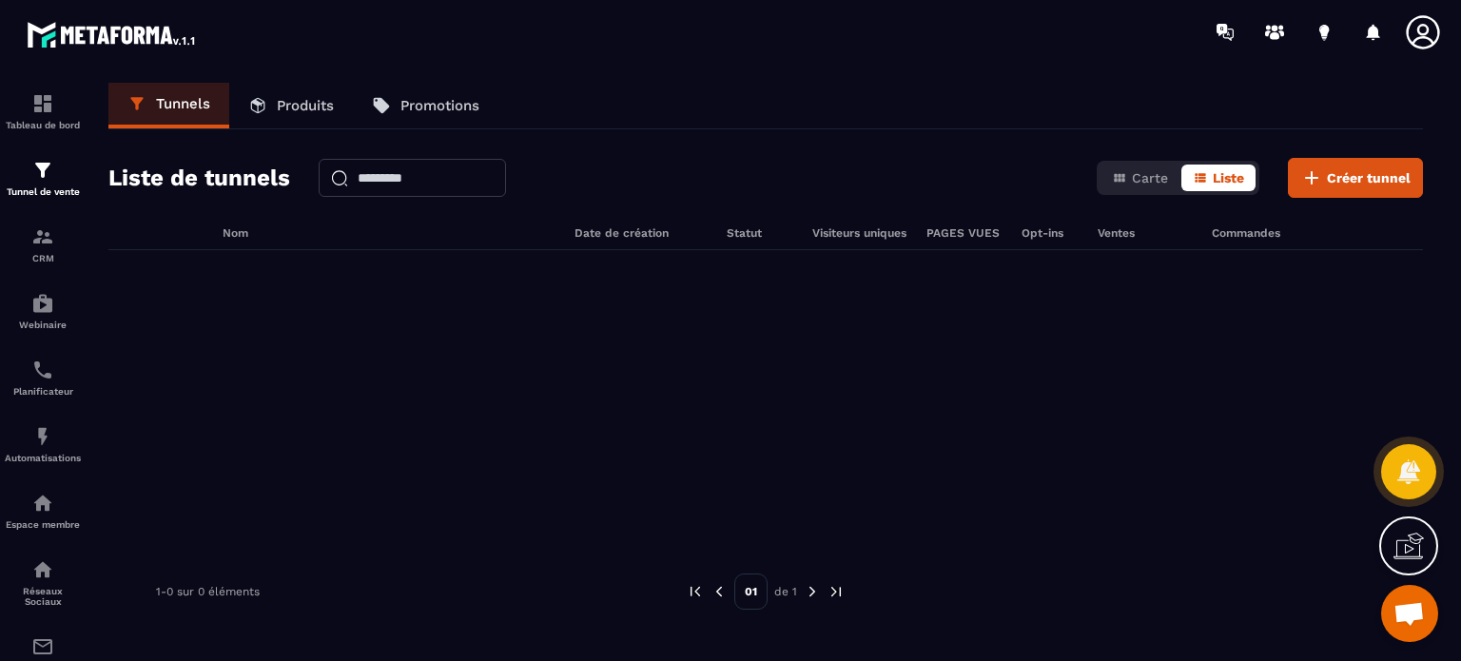
click at [289, 97] on p "Produits" at bounding box center [305, 105] width 57 height 17
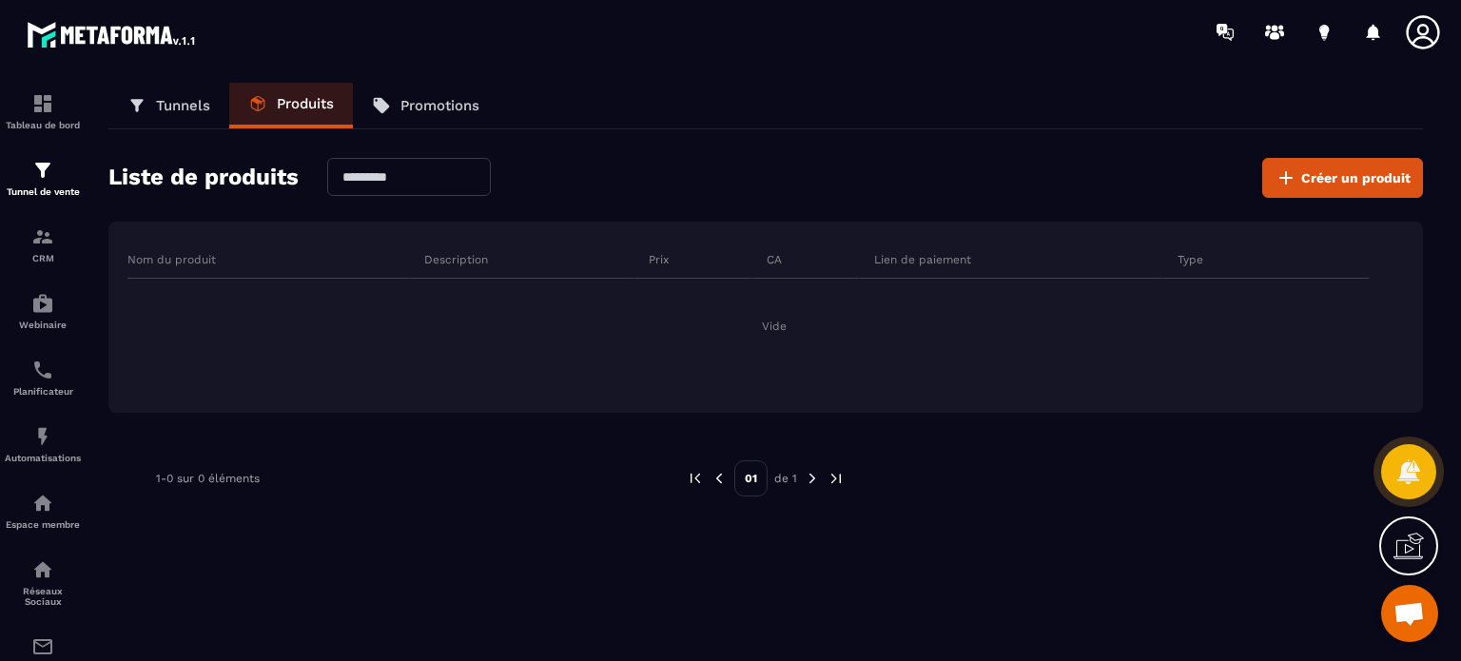
click at [407, 98] on p "Promotions" at bounding box center [440, 105] width 79 height 17
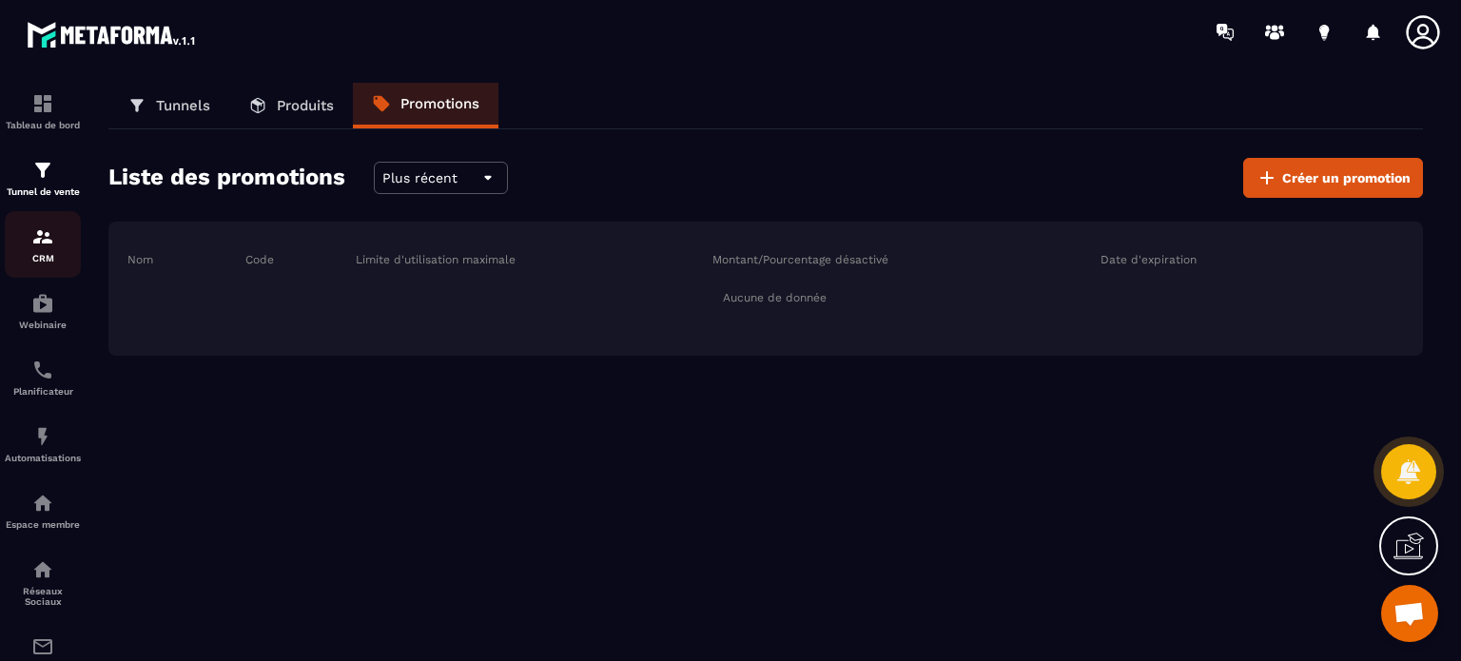
click at [49, 245] on img at bounding box center [42, 236] width 23 height 23
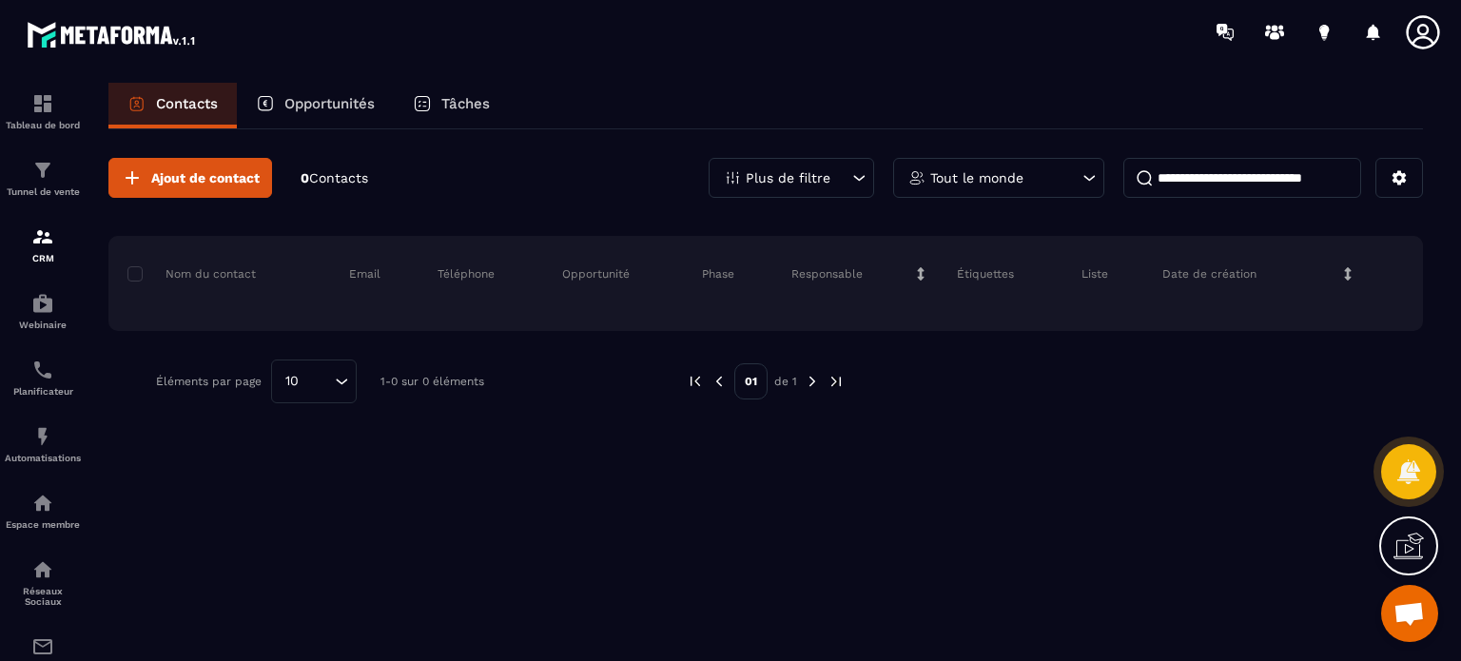
click at [912, 266] on div "Responsable" at bounding box center [859, 274] width 165 height 38
click at [844, 269] on p "Responsable" at bounding box center [827, 273] width 71 height 15
click at [847, 178] on div "Plus de filtre" at bounding box center [792, 178] width 166 height 40
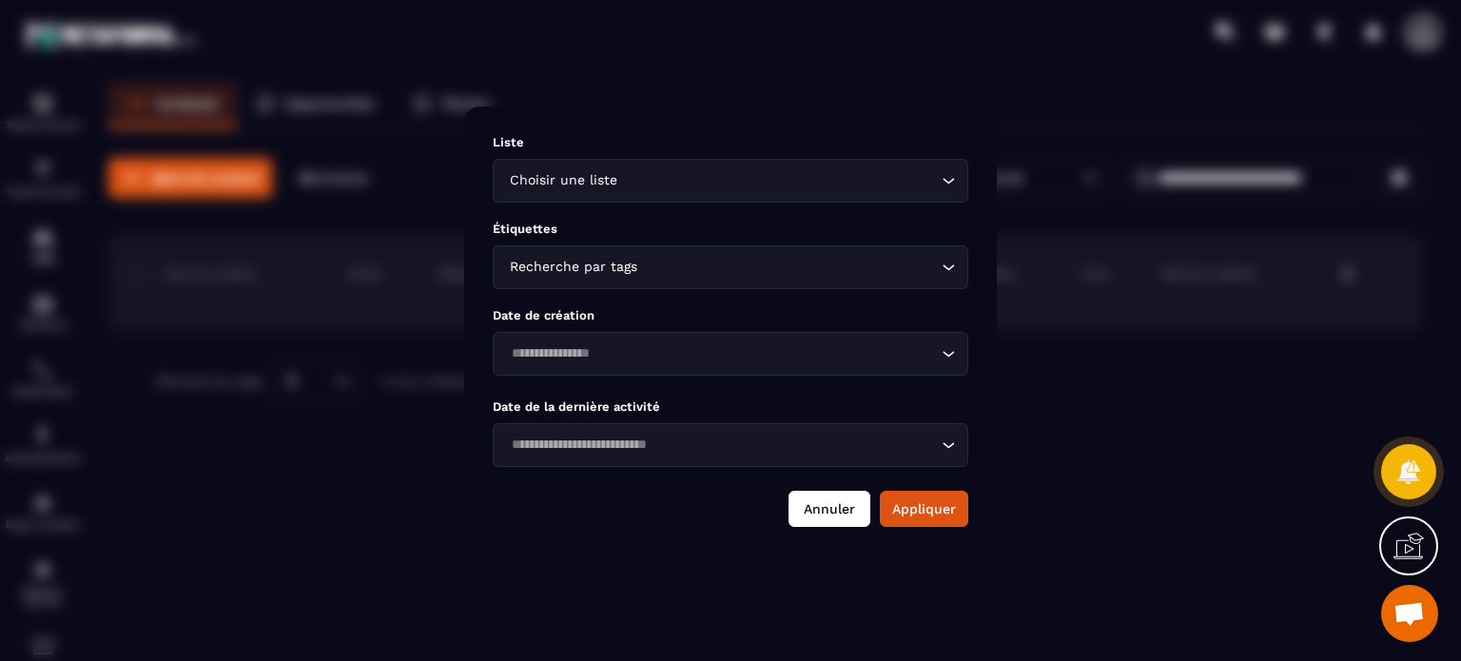
click at [841, 507] on button "Annuler" at bounding box center [830, 509] width 82 height 36
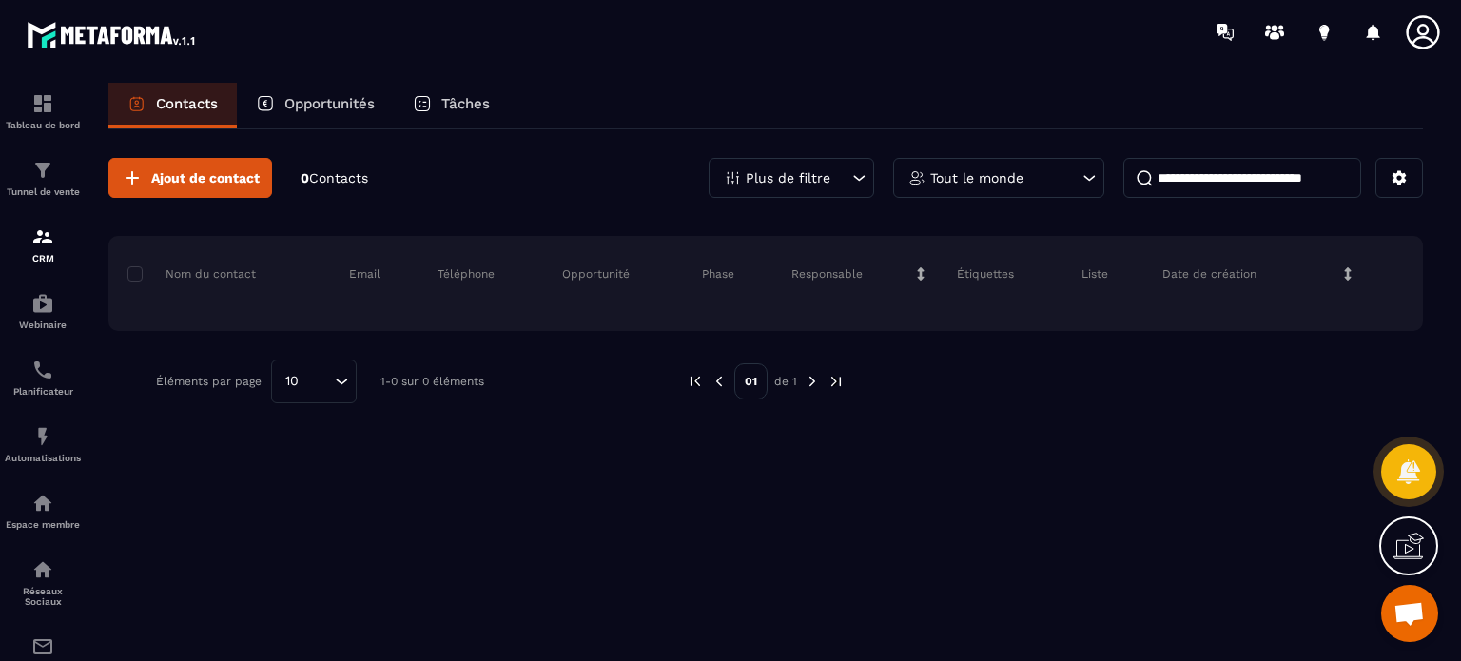
click at [1080, 163] on div "Tout le monde" at bounding box center [998, 178] width 211 height 40
click at [658, 524] on div "Ajout de contact 0 Contacts Plus de filtre Tout le monde Tout le monde [PERSON_…" at bounding box center [765, 393] width 1315 height 529
click at [326, 110] on p "Opportunités" at bounding box center [329, 103] width 90 height 17
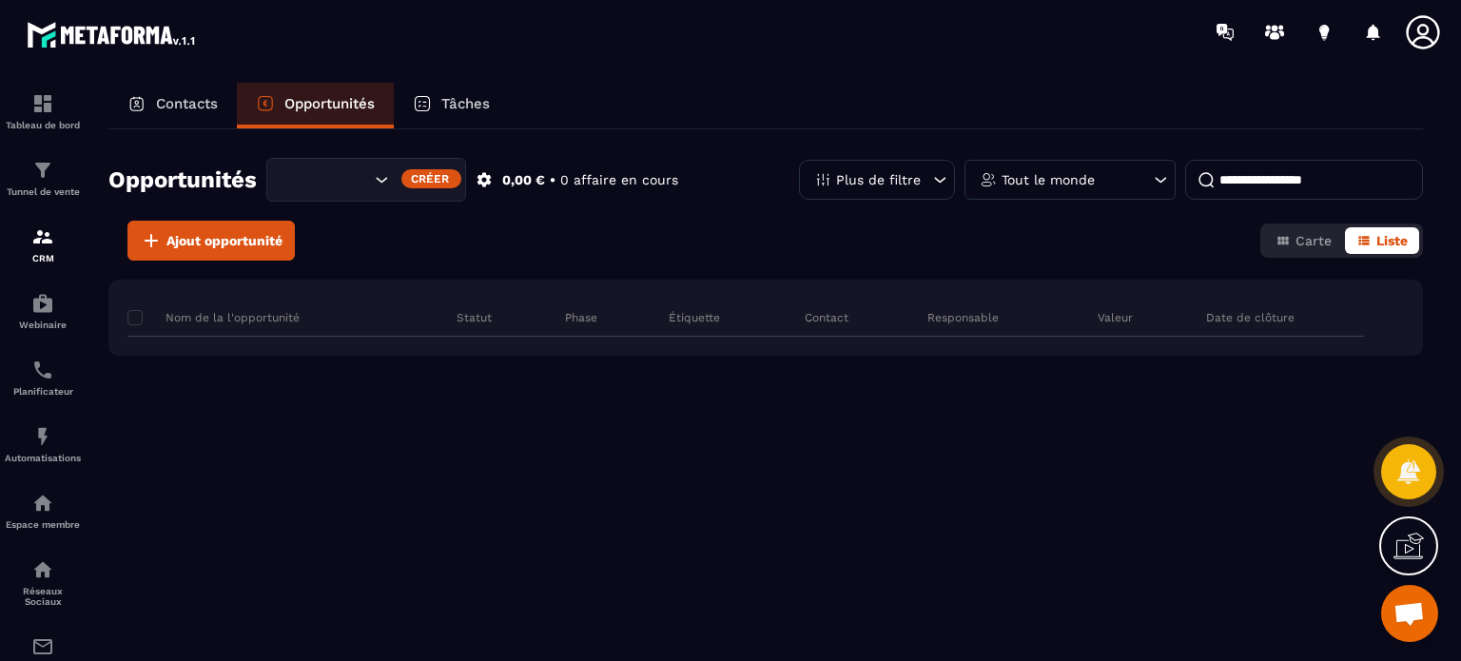
click at [445, 108] on p "Tâches" at bounding box center [465, 103] width 49 height 17
